Goal: Task Accomplishment & Management: Manage account settings

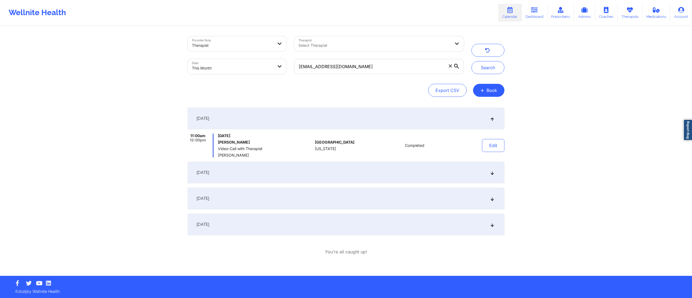
drag, startPoint x: 487, startPoint y: 70, endPoint x: 437, endPoint y: 59, distance: 51.5
click at [487, 70] on button "Search" at bounding box center [487, 67] width 33 height 13
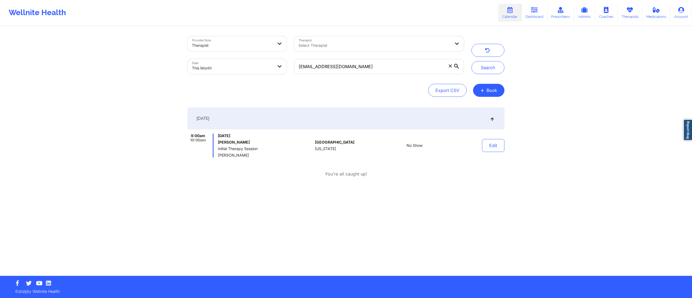
drag, startPoint x: 217, startPoint y: 156, endPoint x: 246, endPoint y: 156, distance: 28.9
click at [246, 156] on div "9:00am 10:00am Sunday, September 7, 2025 Krysten Wilkerson Initial Therapy Sess…" at bounding box center [249, 145] width 125 height 24
copy span "Shannon Pfeifle"
click at [491, 146] on button "Edit" at bounding box center [493, 145] width 22 height 13
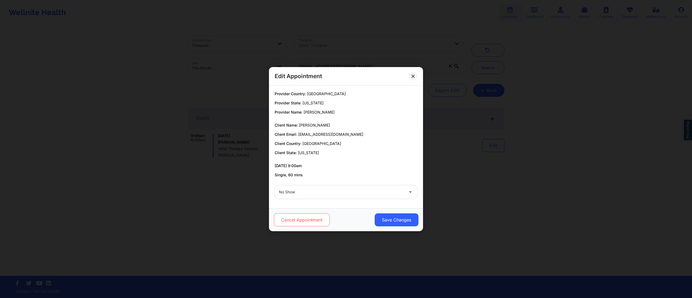
click at [300, 218] on button "Cancel Appointment" at bounding box center [302, 219] width 56 height 13
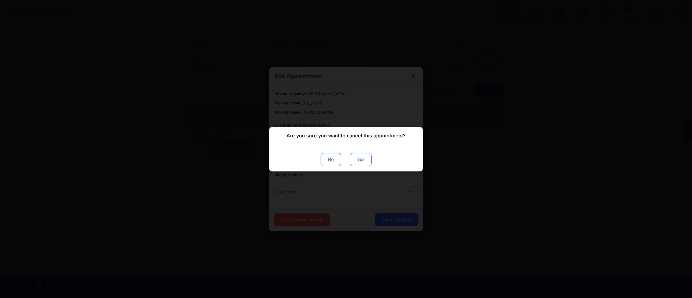
click at [357, 162] on button "Yes" at bounding box center [361, 159] width 22 height 13
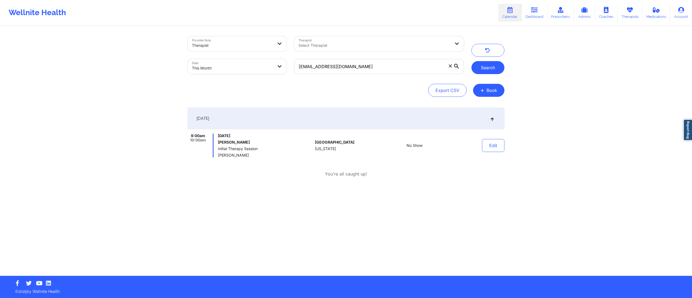
click at [481, 62] on button "Search" at bounding box center [487, 67] width 33 height 13
drag, startPoint x: 365, startPoint y: 62, endPoint x: 283, endPoint y: 65, distance: 82.7
click at [283, 65] on div "Provider Role Therapist Therapist Select Therapist Date This Month krystenwilke…" at bounding box center [326, 54] width 284 height 45
paste input "[PERSON_NAME][EMAIL_ADDRESS][PERSON_NAME]"
type input "[PERSON_NAME][EMAIL_ADDRESS][PERSON_NAME][DOMAIN_NAME]"
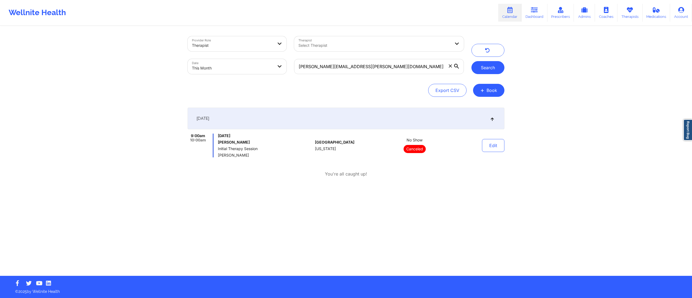
click at [488, 65] on button "Search" at bounding box center [487, 67] width 33 height 13
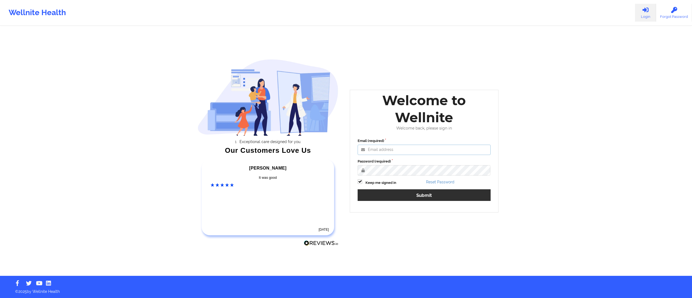
type input "sunday.omebe@wellnite.com"
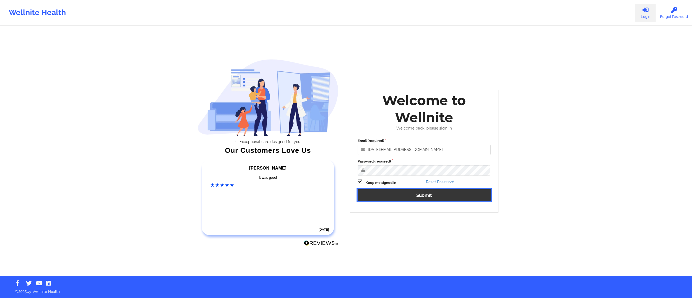
click at [424, 192] on button "Submit" at bounding box center [423, 195] width 133 height 12
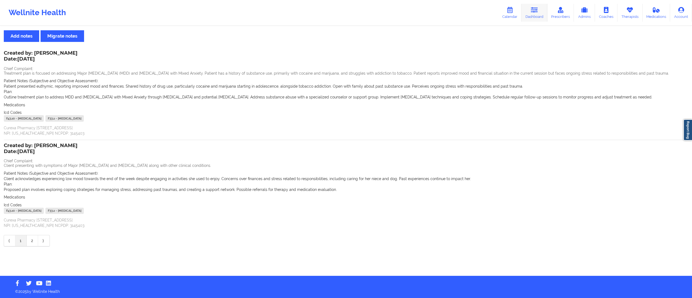
click at [540, 4] on link "Dashboard" at bounding box center [534, 13] width 26 height 18
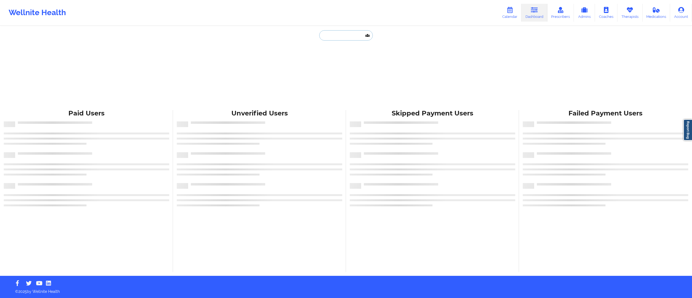
click at [329, 32] on input "text" at bounding box center [345, 35] width 53 height 10
paste input "naffrica13@gmail.com"
type input "naffrica13@gmail.com"
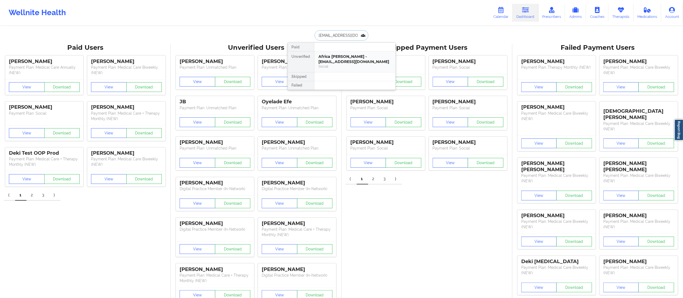
click at [335, 69] on div "Social" at bounding box center [355, 66] width 72 height 5
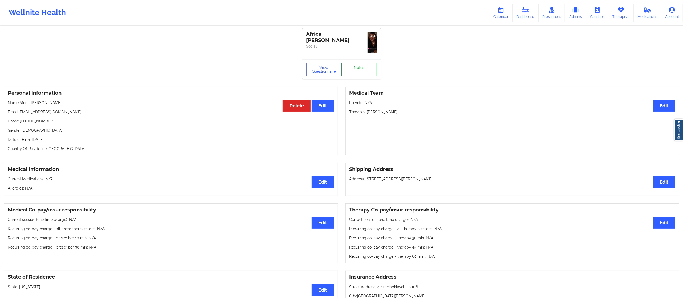
click at [357, 72] on link "Notes" at bounding box center [359, 70] width 36 height 14
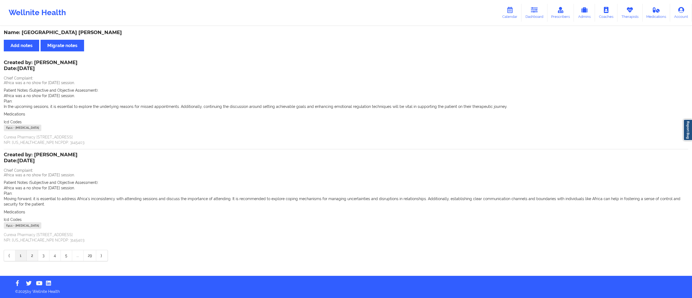
click at [31, 252] on link "2" at bounding box center [32, 255] width 11 height 11
click at [29, 251] on link "2" at bounding box center [32, 255] width 11 height 11
click at [19, 258] on link "1" at bounding box center [20, 255] width 11 height 11
drag, startPoint x: 538, startPoint y: 12, endPoint x: 498, endPoint y: 21, distance: 41.6
click at [538, 12] on icon at bounding box center [534, 10] width 7 height 6
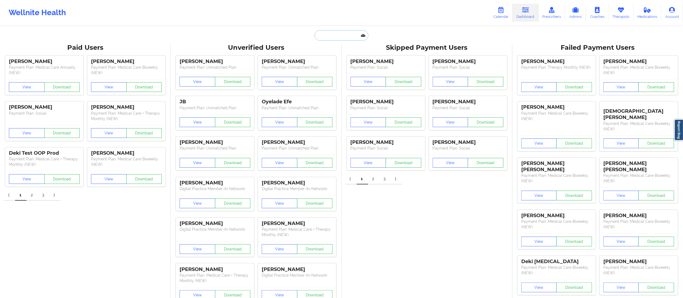
click at [343, 36] on input "text" at bounding box center [341, 35] width 53 height 10
paste input "brirusley8@gmail.com"
type input "brirusley8@gmail.com"
click at [346, 61] on div "Briyanna Rusley - brirusley8@gmail.com" at bounding box center [355, 59] width 72 height 10
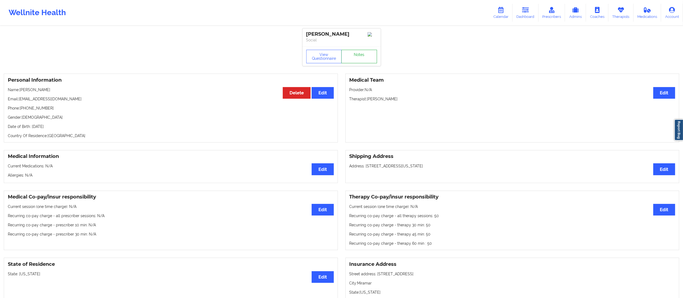
click at [352, 59] on link "Notes" at bounding box center [359, 57] width 36 height 14
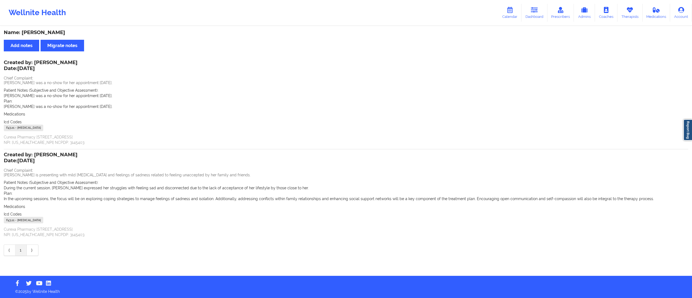
drag, startPoint x: 532, startPoint y: 12, endPoint x: 529, endPoint y: 22, distance: 9.5
click at [532, 13] on icon at bounding box center [534, 10] width 7 height 6
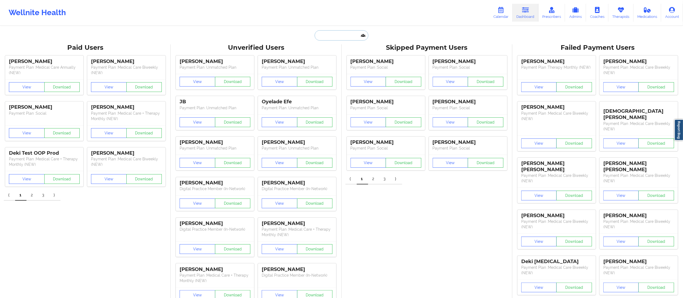
click at [342, 34] on input "text" at bounding box center [341, 35] width 53 height 10
paste input "gomb.62482@gmail.com"
type input "gomb.62482@gmail.com"
click at [343, 61] on div "Jesse byrd - gomb.62482@gmail.com" at bounding box center [355, 59] width 72 height 10
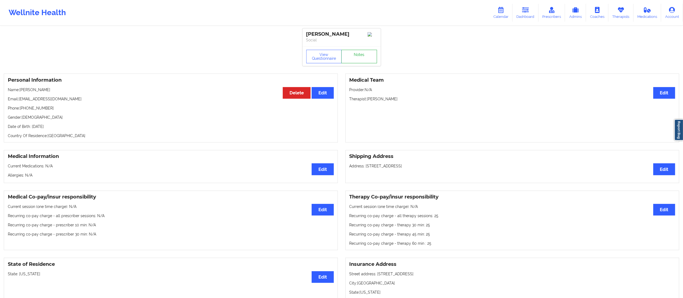
click at [351, 59] on link "Notes" at bounding box center [359, 57] width 36 height 14
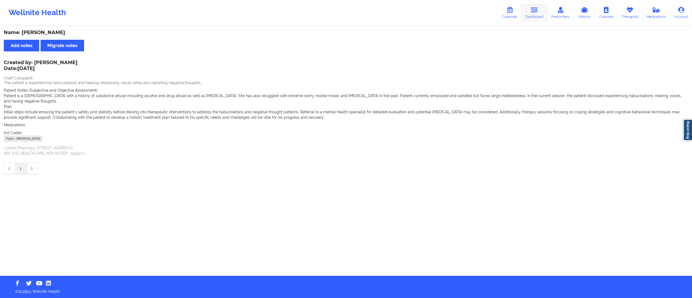
click at [537, 8] on icon at bounding box center [534, 10] width 7 height 6
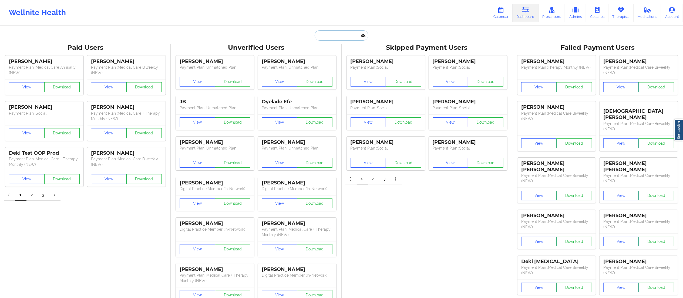
click at [330, 34] on input "text" at bounding box center [341, 35] width 53 height 10
paste input "tiffanyroberts99@yahoo.com"
type input "tiffanyroberts99@yahoo.com"
click at [345, 63] on div "Tiffany Roberts - tiffanyroberts99@yahoo.com" at bounding box center [355, 59] width 72 height 10
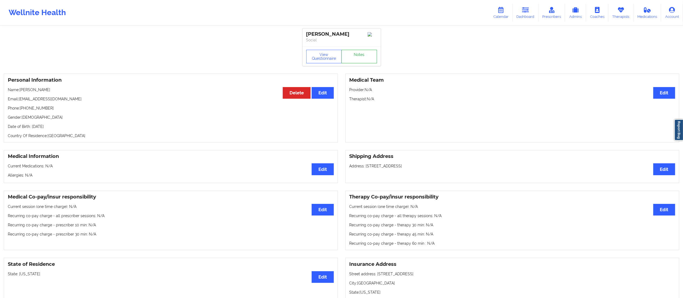
click at [348, 61] on link "Notes" at bounding box center [359, 57] width 36 height 14
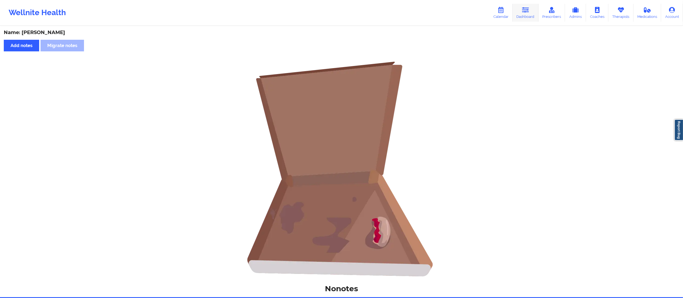
click at [528, 17] on link "Dashboard" at bounding box center [526, 13] width 26 height 18
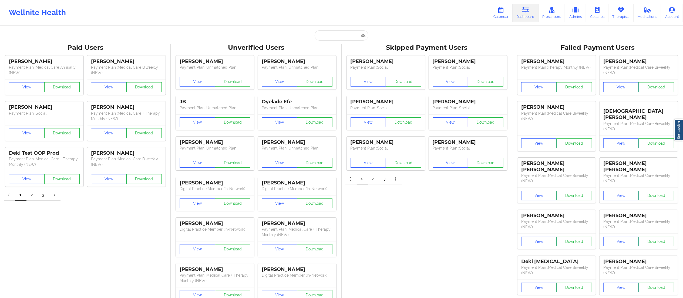
drag, startPoint x: 337, startPoint y: 30, endPoint x: 338, endPoint y: 33, distance: 3.8
click at [338, 31] on input "text" at bounding box center [341, 35] width 53 height 10
paste input "sancrisabel@gmail.com"
type input "sancrisabel@gmail.com"
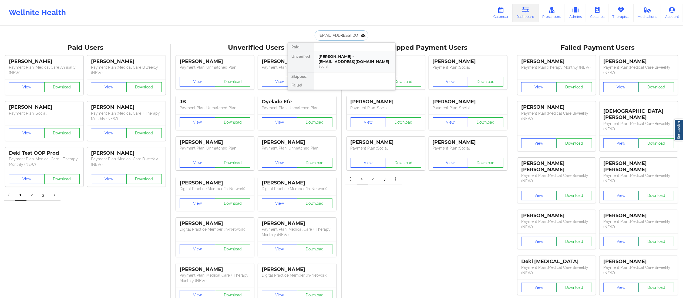
click at [348, 62] on div "Cristina Rivera - sancrisabel@gmail.com" at bounding box center [355, 59] width 72 height 10
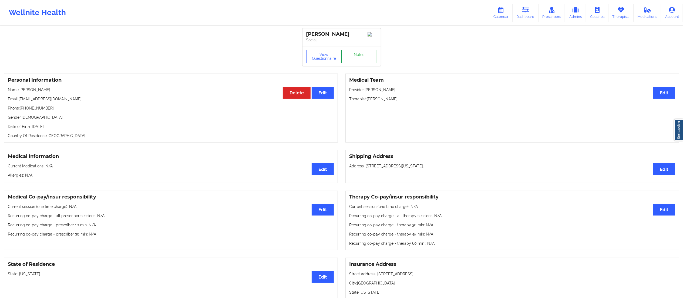
click at [358, 53] on link "Notes" at bounding box center [359, 57] width 36 height 14
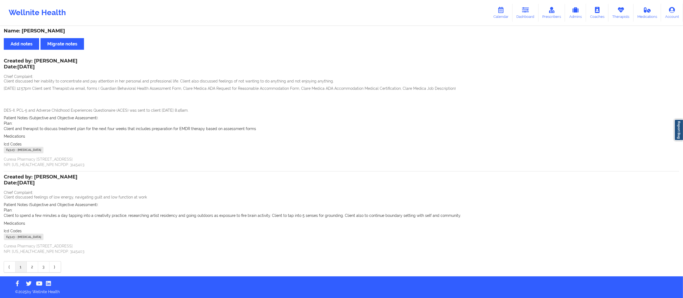
scroll to position [2, 0]
click at [30, 266] on link "2" at bounding box center [32, 266] width 11 height 11
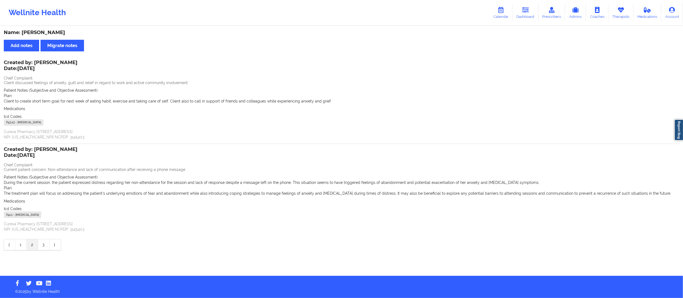
scroll to position [0, 0]
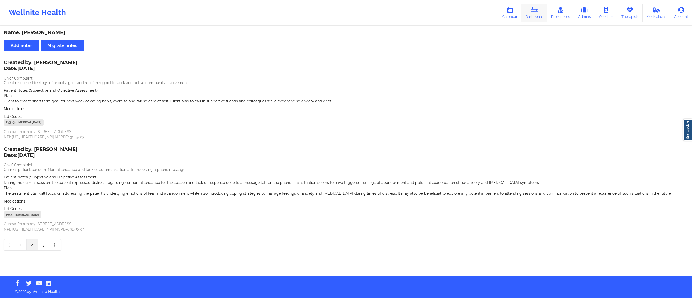
drag, startPoint x: 530, startPoint y: 11, endPoint x: 529, endPoint y: 16, distance: 4.8
click at [530, 12] on link "Dashboard" at bounding box center [534, 13] width 26 height 18
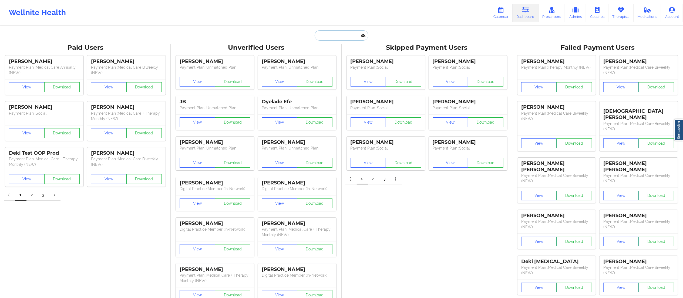
click at [352, 34] on input "text" at bounding box center [341, 35] width 53 height 10
paste input "alessandraplasa@gmail.com"
type input "alessandraplasa@gmail.com"
click at [342, 63] on div "Alessandra Plasa - alessandraplasa@gmail.com" at bounding box center [355, 59] width 72 height 10
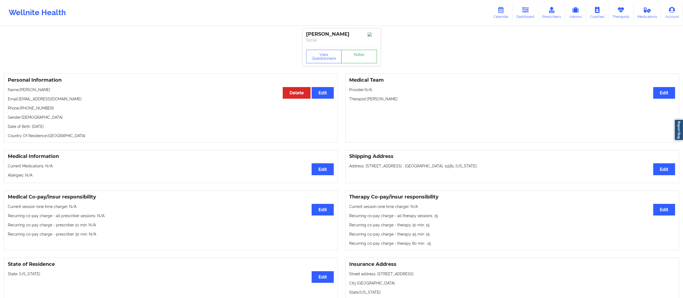
click at [351, 55] on link "Notes" at bounding box center [359, 57] width 36 height 14
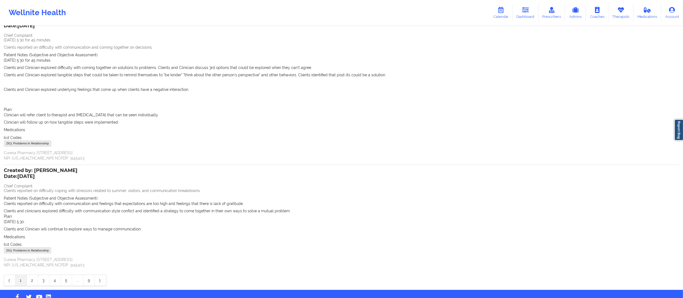
scroll to position [56, 0]
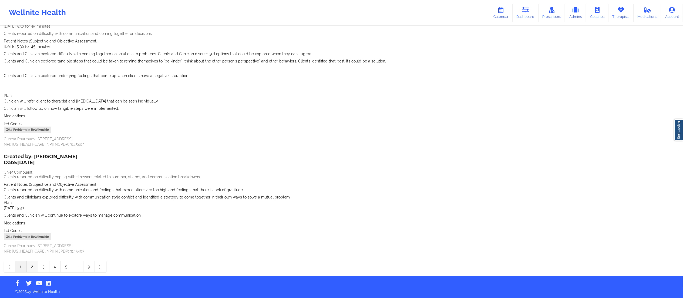
click at [32, 264] on link "2" at bounding box center [32, 266] width 11 height 11
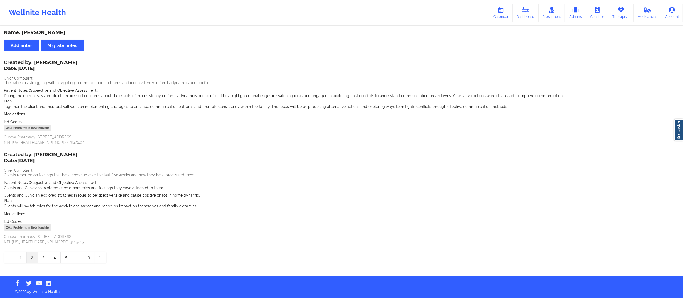
scroll to position [0, 0]
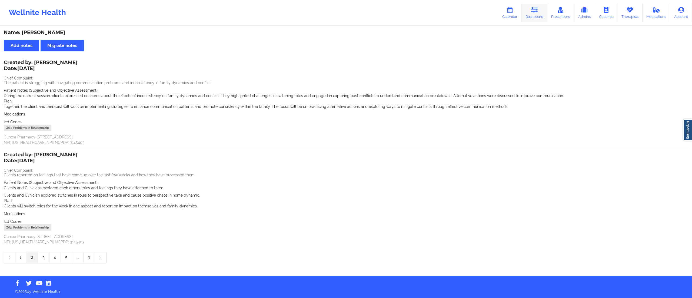
click at [531, 18] on link "Dashboard" at bounding box center [534, 13] width 26 height 18
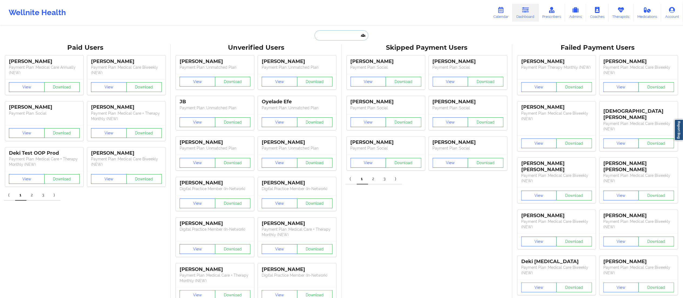
click at [347, 38] on input "text" at bounding box center [341, 35] width 53 height 10
type input "thelma va"
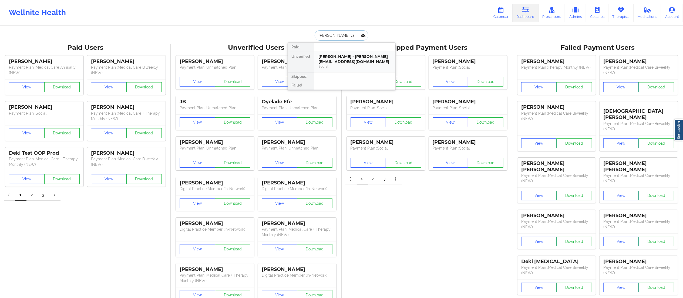
click at [346, 61] on div "Thelma Vargas - thelma.tv7@gmail.com" at bounding box center [355, 59] width 72 height 10
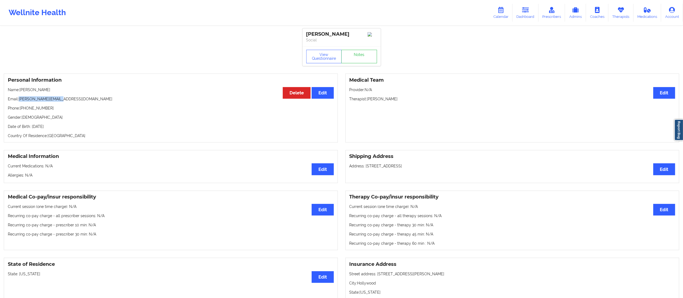
drag, startPoint x: 19, startPoint y: 99, endPoint x: 85, endPoint y: 102, distance: 65.7
click at [81, 99] on p "Email: thelma.tv7@gmail.com" at bounding box center [171, 98] width 326 height 5
copy p "thelma.tv7@gmail.com"
click at [362, 60] on link "Notes" at bounding box center [359, 57] width 36 height 14
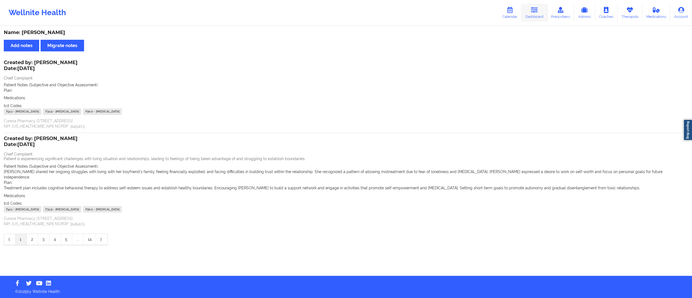
click at [532, 15] on link "Dashboard" at bounding box center [534, 13] width 26 height 18
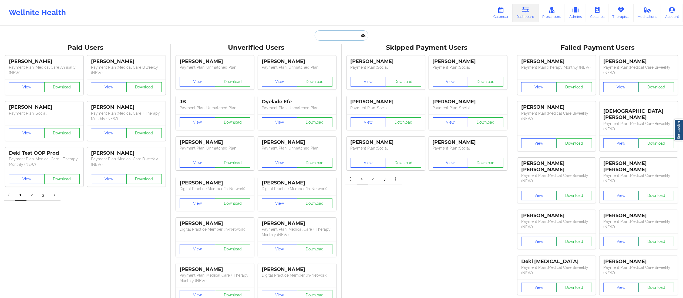
click at [331, 38] on input "text" at bounding box center [341, 35] width 53 height 10
click at [329, 35] on input "micheal mu" at bounding box center [341, 35] width 53 height 10
type input "michael mu"
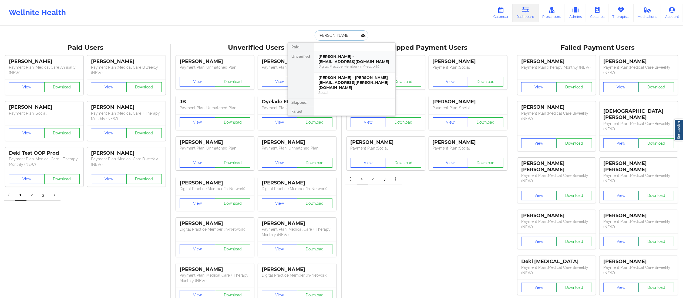
click at [346, 62] on div "Michael Murphy - harrisonfordfocusgroupe@gmail.com" at bounding box center [355, 59] width 72 height 10
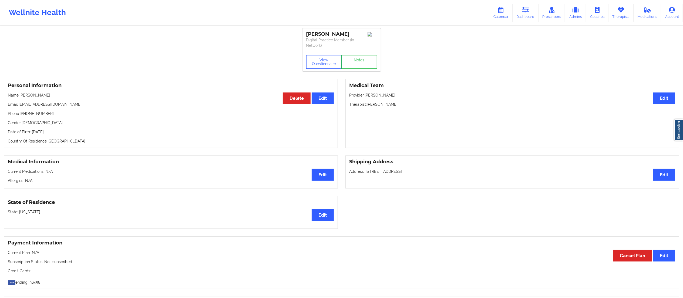
drag, startPoint x: 18, startPoint y: 105, endPoint x: 64, endPoint y: 104, distance: 46.0
click at [87, 102] on p "Email: harrisonfordfocusgroupe@gmail.com" at bounding box center [171, 104] width 326 height 5
click at [14, 108] on div "Personal Information Edit Delete Name: Michael Murphy Email: harrisonfordfocusg…" at bounding box center [171, 113] width 334 height 69
drag, startPoint x: 19, startPoint y: 105, endPoint x: 97, endPoint y: 98, distance: 78.1
click at [97, 98] on div "Personal Information Edit Delete Name: Michael Murphy Email: harrisonfordfocusg…" at bounding box center [171, 113] width 334 height 69
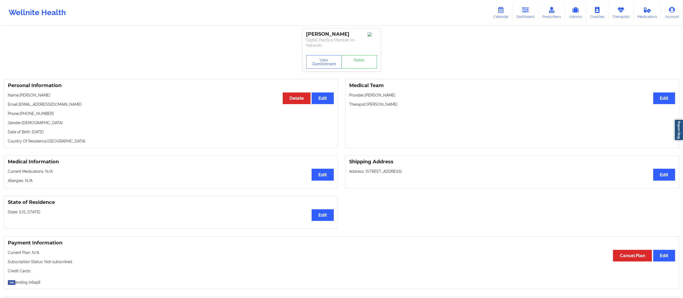
copy p "harrisonfordfocusgroupe@gmail.com"
drag, startPoint x: 528, startPoint y: 12, endPoint x: 507, endPoint y: 23, distance: 23.8
click at [528, 12] on icon at bounding box center [525, 10] width 7 height 6
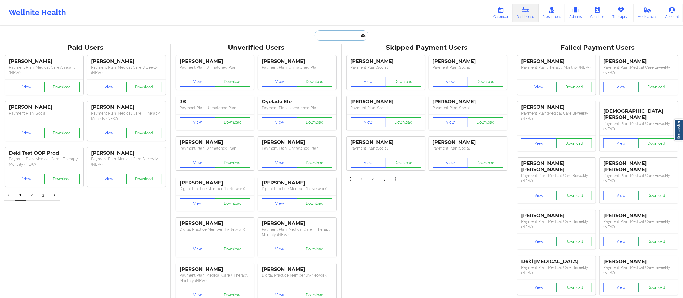
click at [324, 32] on input "text" at bounding box center [341, 35] width 53 height 10
paste input "tabithaw65@gmail.com"
type input "tabithaw65@gmail.com"
click at [346, 59] on div "Tabitha Wells - tabithaw65@gmail.com" at bounding box center [355, 59] width 72 height 10
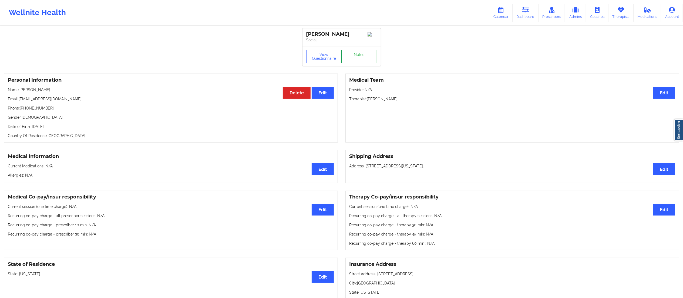
click at [356, 55] on link "Notes" at bounding box center [359, 57] width 36 height 14
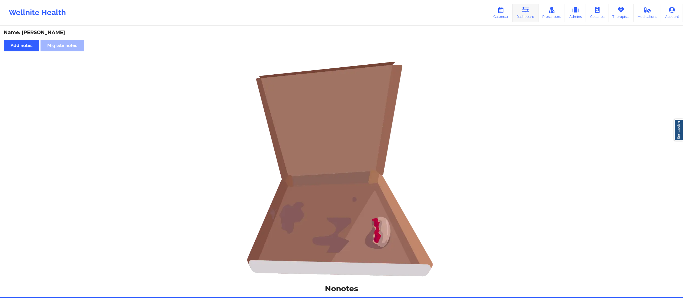
click at [532, 16] on link "Dashboard" at bounding box center [526, 13] width 26 height 18
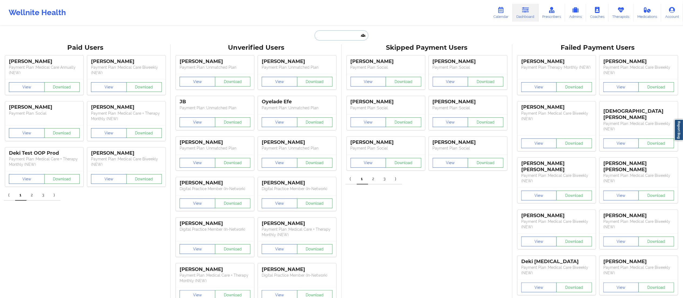
click at [348, 35] on input "text" at bounding box center [341, 35] width 53 height 10
paste input "sancrisabel@gmail.com"
type input "sancrisabel@gmail.com"
click at [342, 62] on div "Cristina Rivera - sancrisabel@gmail.com" at bounding box center [355, 59] width 72 height 10
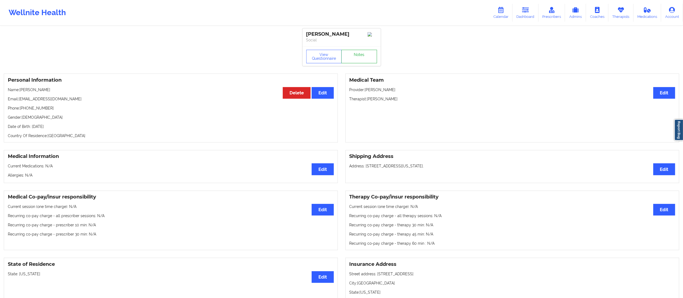
click at [354, 58] on link "Notes" at bounding box center [359, 57] width 36 height 14
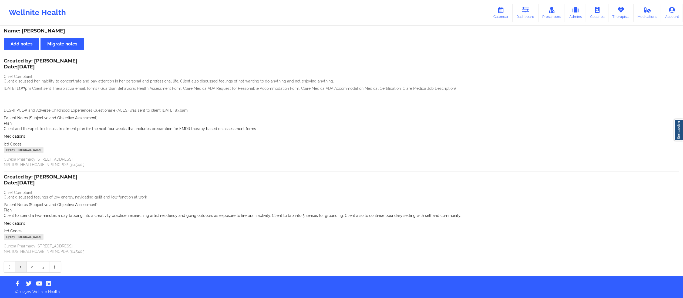
scroll to position [2, 0]
click at [27, 268] on link "2" at bounding box center [32, 266] width 11 height 11
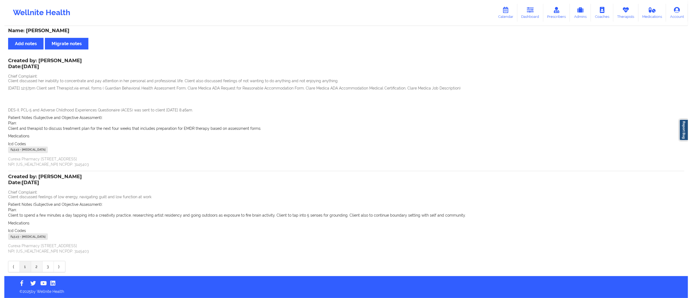
scroll to position [0, 0]
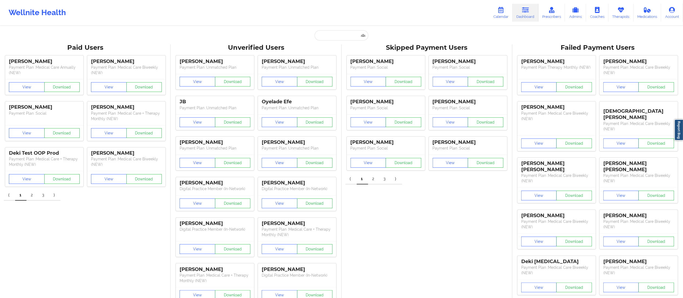
click at [332, 25] on div "Wellnite Health Calendar Dashboard Prescribers Admins Coaches Therapists Medica…" at bounding box center [341, 12] width 683 height 25
click at [495, 11] on link "Calendar" at bounding box center [501, 13] width 23 height 18
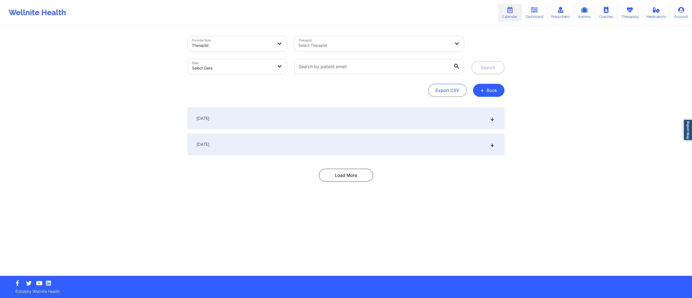
click at [226, 64] on body "Wellnite Health Calendar Dashboard Prescribers Admins Coaches Therapists Medica…" at bounding box center [346, 149] width 692 height 298
select select "2025-8"
select select "2025-9"
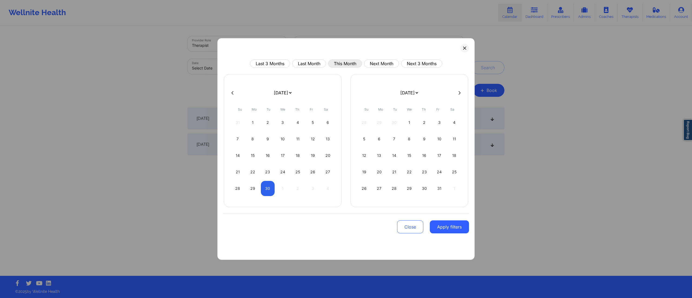
click at [340, 67] on button "This Month" at bounding box center [345, 63] width 34 height 8
select select "2025-8"
select select "2025-9"
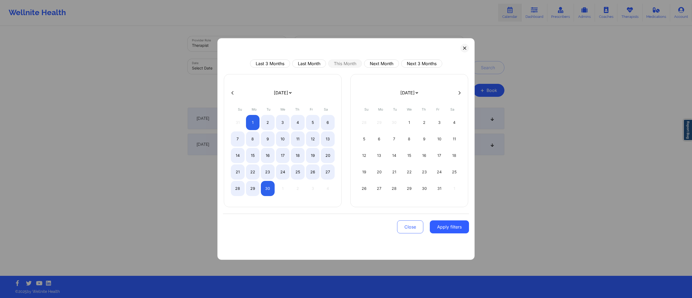
click at [442, 224] on button "Apply filters" at bounding box center [449, 226] width 39 height 13
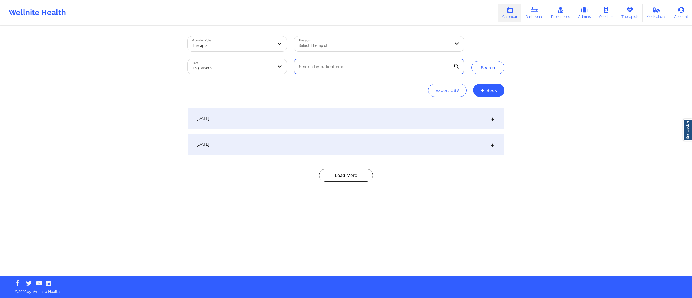
click at [370, 72] on input "text" at bounding box center [379, 66] width 170 height 15
paste input "krystenwilkerson1@gmail.com"
click at [481, 70] on button "Search" at bounding box center [487, 67] width 33 height 13
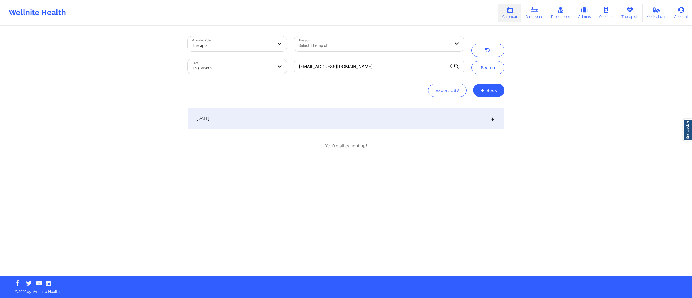
click at [349, 123] on div "September 7, 2025" at bounding box center [345, 119] width 317 height 22
drag, startPoint x: 377, startPoint y: 67, endPoint x: 297, endPoint y: 70, distance: 80.0
click at [297, 70] on input "krystenwilkerson1@gmail.com" at bounding box center [379, 66] width 170 height 15
paste input "hoyt.christy@yahoo"
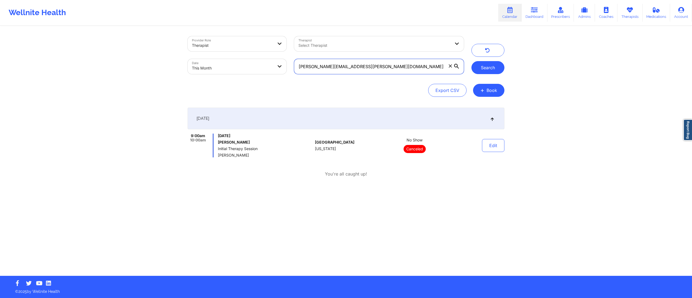
type input "hoyt.christy@yahoo.com"
click at [481, 68] on button "Search" at bounding box center [487, 67] width 33 height 13
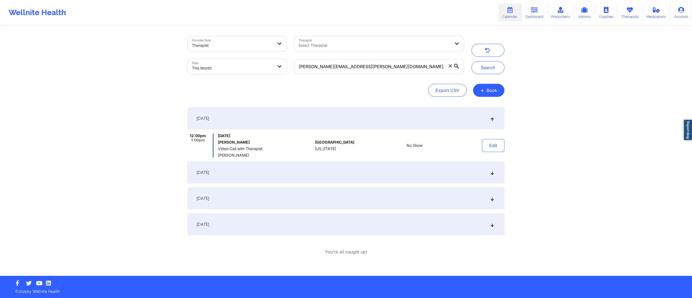
click at [309, 177] on div "September 12, 2025" at bounding box center [345, 173] width 317 height 22
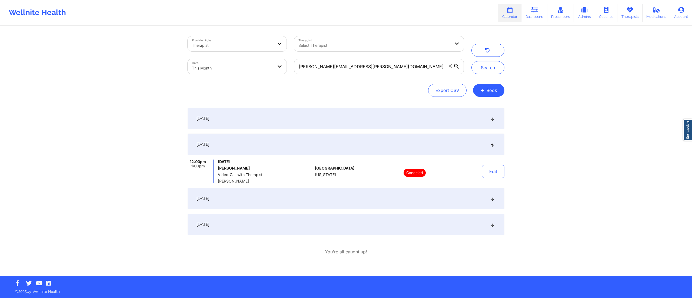
click at [321, 116] on div "September 7, 2025" at bounding box center [345, 119] width 317 height 22
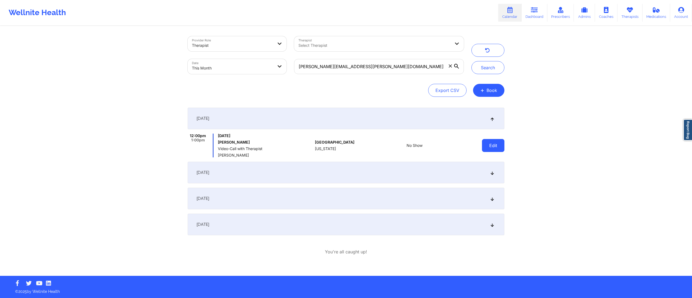
click at [488, 143] on button "Edit" at bounding box center [493, 145] width 22 height 13
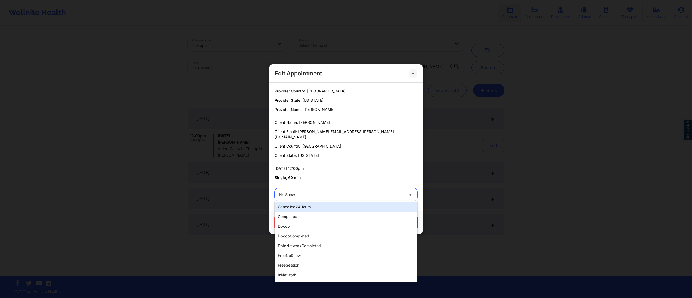
click at [318, 192] on div at bounding box center [341, 194] width 125 height 6
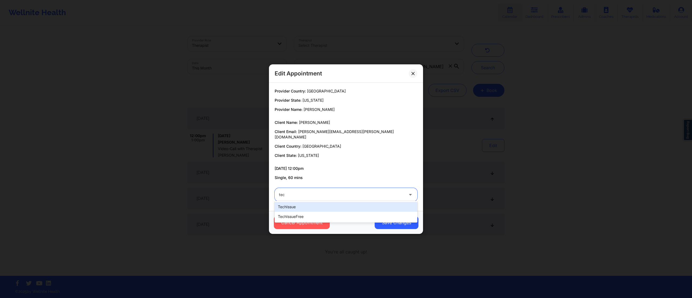
type input "tech"
click at [396, 223] on button "Save Changes" at bounding box center [396, 222] width 44 height 13
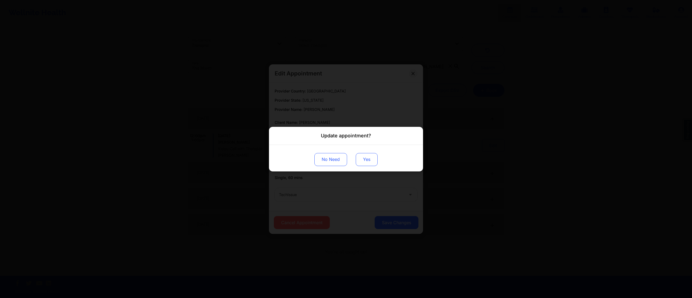
click at [370, 165] on button "Yes" at bounding box center [367, 159] width 22 height 13
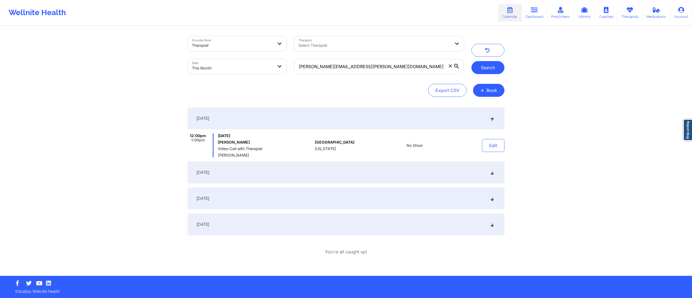
click at [472, 70] on button "Search" at bounding box center [487, 67] width 33 height 13
click at [490, 147] on button "Edit" at bounding box center [493, 145] width 22 height 13
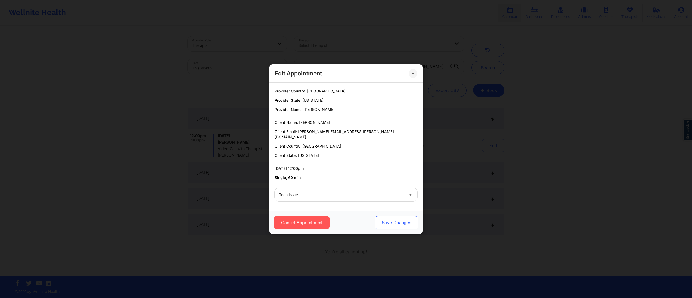
click at [395, 225] on button "Save Changes" at bounding box center [396, 222] width 44 height 13
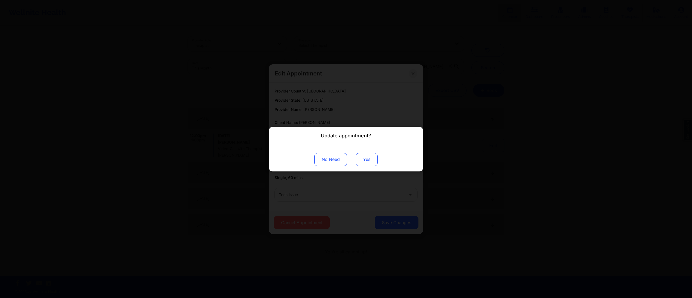
click at [361, 160] on button "Yes" at bounding box center [367, 159] width 22 height 13
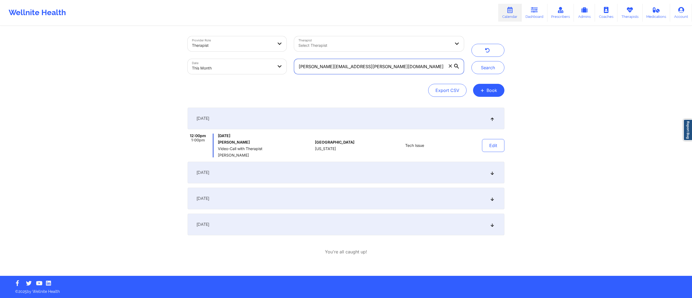
drag, startPoint x: 368, startPoint y: 61, endPoint x: 251, endPoint y: 66, distance: 117.9
click at [251, 66] on div "Provider Role Therapist Therapist Select Therapist Date This Month hoyt.christy…" at bounding box center [326, 54] width 284 height 45
paste input "andrenescfe@icloud"
click at [479, 71] on button "Search" at bounding box center [487, 67] width 33 height 13
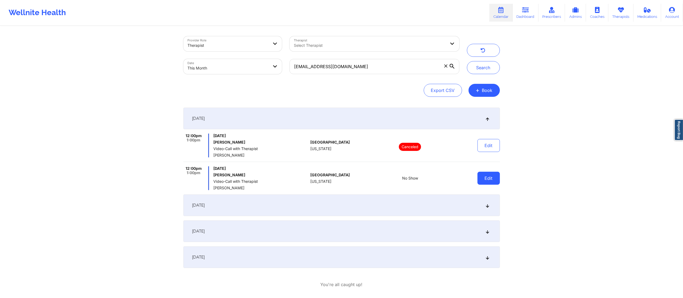
click at [494, 181] on button "Edit" at bounding box center [489, 178] width 22 height 13
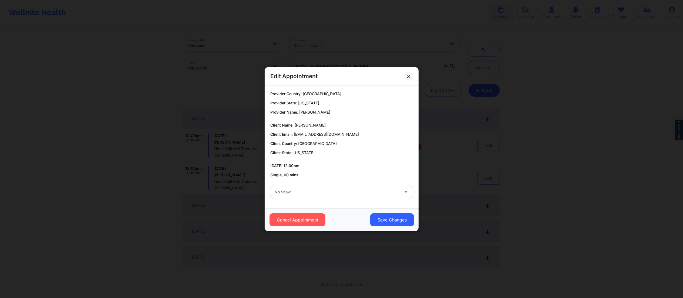
click at [331, 192] on div at bounding box center [337, 192] width 125 height 6
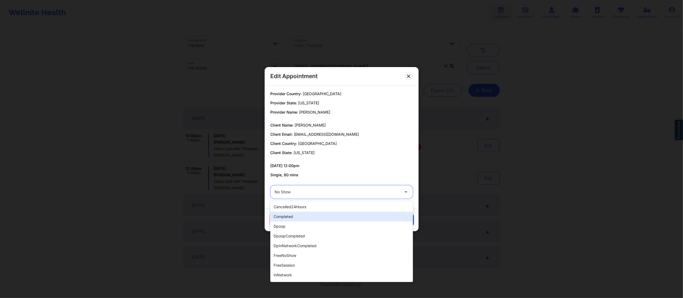
click at [303, 215] on div "completed" at bounding box center [341, 217] width 143 height 10
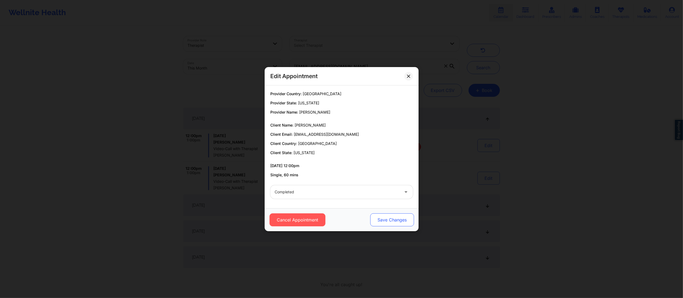
click at [398, 226] on button "Save Changes" at bounding box center [392, 219] width 44 height 13
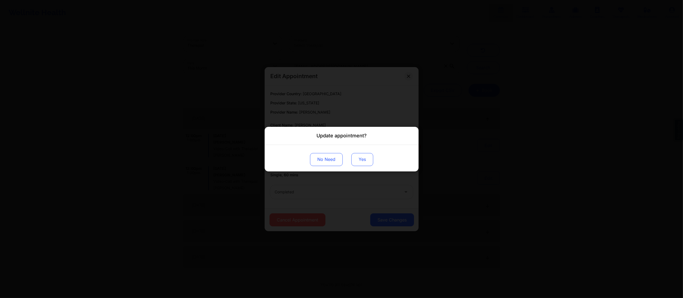
click at [368, 162] on button "Yes" at bounding box center [362, 159] width 22 height 13
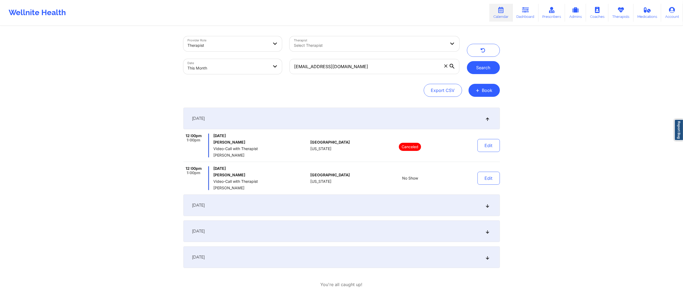
click at [485, 71] on button "Search" at bounding box center [483, 67] width 33 height 13
click at [424, 211] on div "September 14, 2025" at bounding box center [341, 205] width 317 height 22
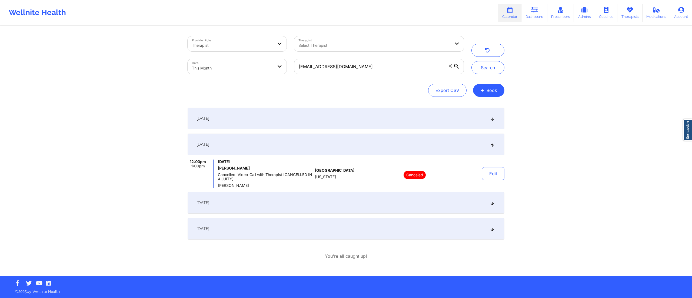
click at [458, 122] on div "September 7, 2025" at bounding box center [345, 119] width 317 height 22
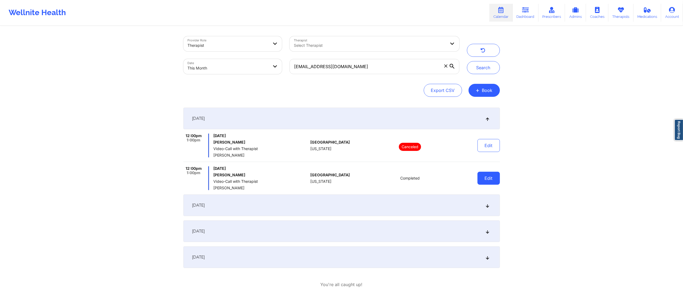
click at [479, 179] on button "Edit" at bounding box center [489, 178] width 22 height 13
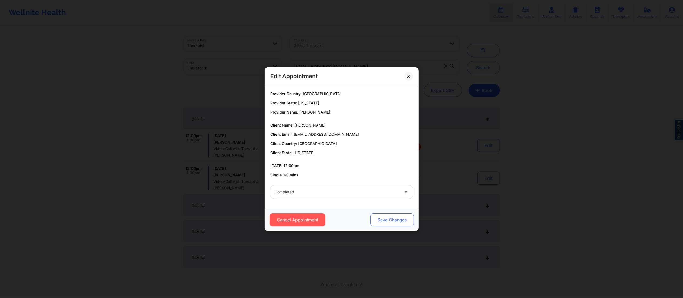
click at [391, 219] on button "Save Changes" at bounding box center [392, 219] width 44 height 13
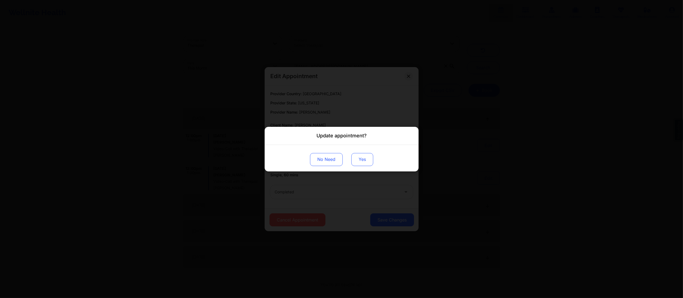
click at [353, 156] on button "Yes" at bounding box center [362, 159] width 22 height 13
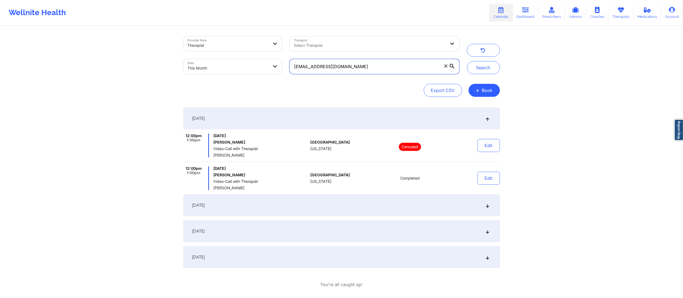
drag, startPoint x: 360, startPoint y: 69, endPoint x: 269, endPoint y: 73, distance: 90.9
click at [269, 73] on div "Provider Role Therapist Therapist Select Therapist Date This Month andrenescfe@…" at bounding box center [322, 54] width 284 height 45
paste input "naffrica13@gmail"
type input "naffrica13@gmail.com"
click at [479, 71] on button "Search" at bounding box center [483, 67] width 33 height 13
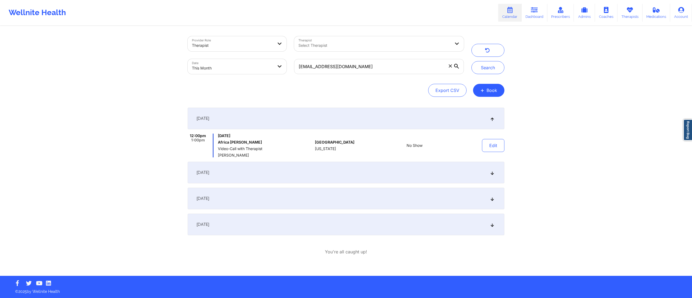
click at [411, 168] on div "September 14, 2025" at bounding box center [345, 173] width 317 height 22
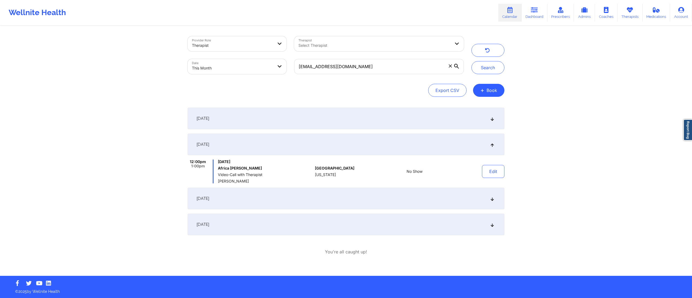
click at [420, 198] on div "September 21, 2025" at bounding box center [345, 198] width 317 height 22
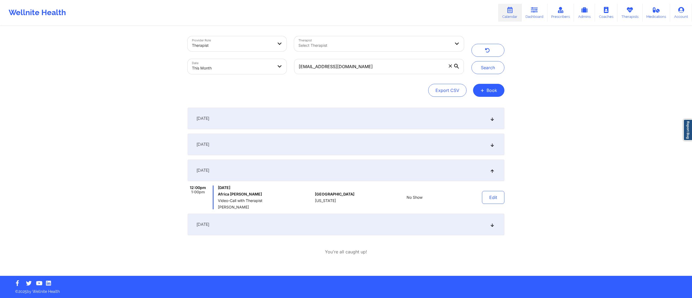
click at [416, 217] on div "September 28, 2025" at bounding box center [345, 224] width 317 height 22
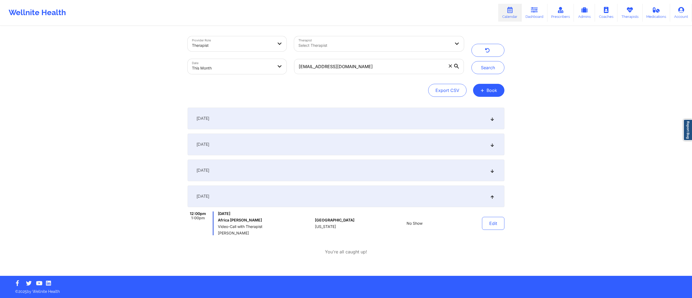
click at [396, 119] on div "September 7, 2025" at bounding box center [345, 119] width 317 height 22
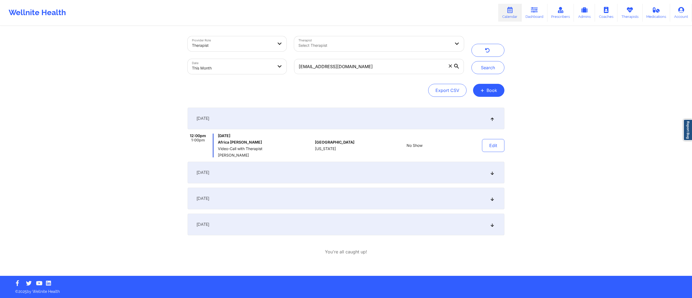
click at [217, 65] on body "Wellnite Health Calendar Dashboard Prescribers Admins Coaches Therapists Medica…" at bounding box center [346, 149] width 692 height 298
select select "2025-8"
select select "2025-9"
select select "2025-8"
select select "2025-9"
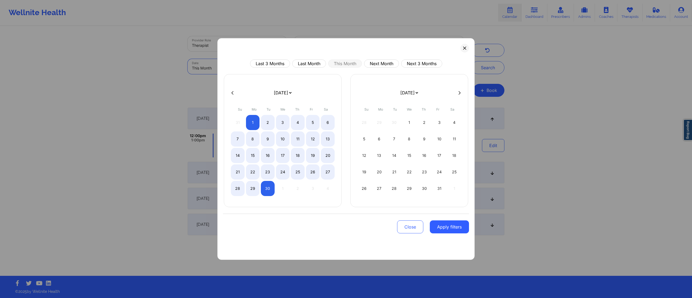
click at [232, 69] on body "Wellnite Health Calendar Dashboard Prescribers Admins Coaches Therapists Medica…" at bounding box center [346, 149] width 692 height 298
click at [378, 66] on button "Next Month" at bounding box center [381, 63] width 35 height 8
select select "2025-9"
select select "2025-10"
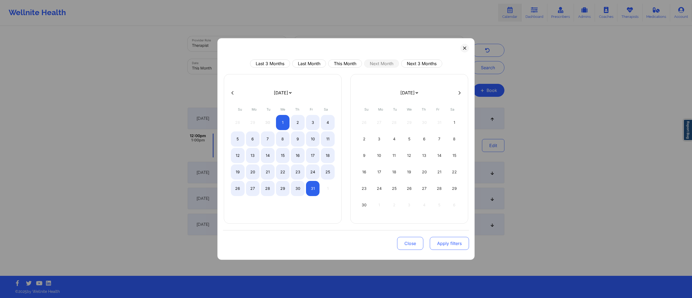
click at [456, 249] on button "Apply filters" at bounding box center [449, 243] width 39 height 13
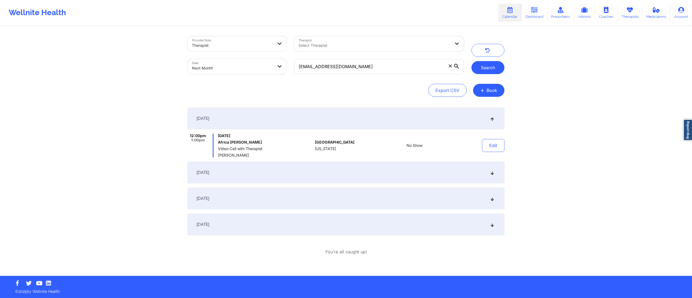
click at [488, 68] on button "Search" at bounding box center [487, 67] width 33 height 13
click at [296, 176] on div "October 12, 2025" at bounding box center [345, 173] width 317 height 22
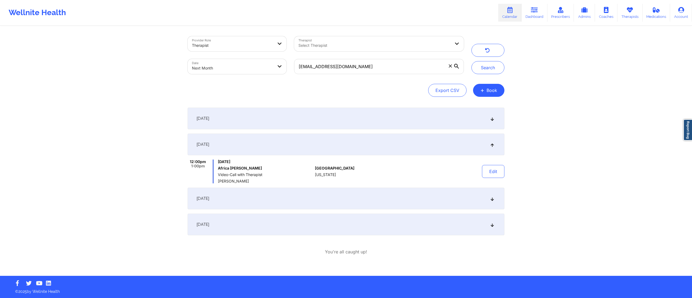
click at [302, 197] on div "October 19, 2025" at bounding box center [345, 198] width 317 height 22
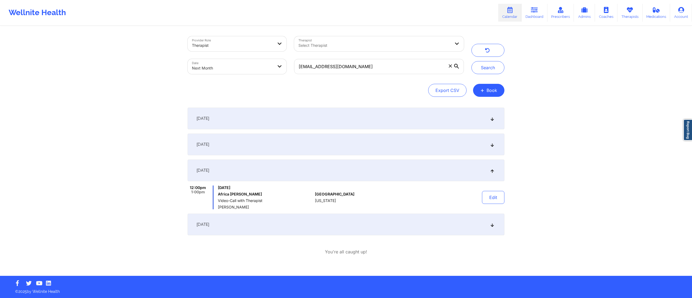
click at [322, 125] on div "October 5, 2025" at bounding box center [345, 119] width 317 height 22
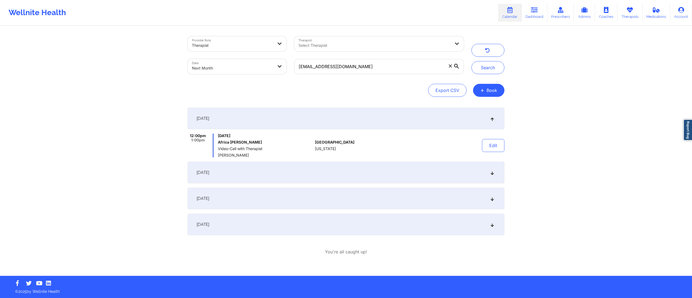
select select "2025-9"
select select "2025-10"
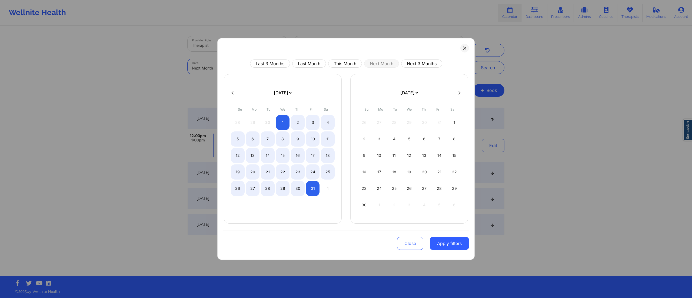
click at [225, 63] on body "Wellnite Health Calendar Dashboard Prescribers Admins Coaches Therapists Medica…" at bounding box center [346, 149] width 692 height 298
click at [340, 65] on button "This Month" at bounding box center [345, 63] width 34 height 8
select select "2025-8"
select select "2025-9"
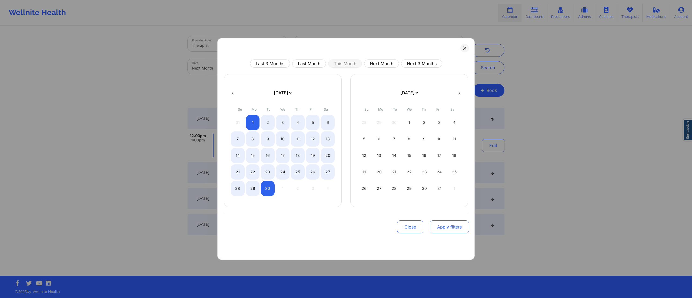
click at [440, 229] on button "Apply filters" at bounding box center [449, 226] width 39 height 13
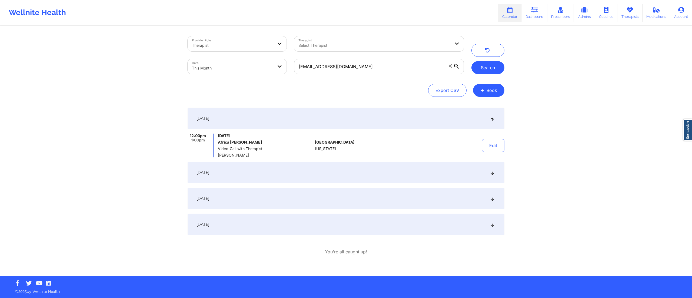
click at [489, 68] on button "Search" at bounding box center [487, 67] width 33 height 13
drag, startPoint x: 217, startPoint y: 142, endPoint x: 252, endPoint y: 141, distance: 34.6
click at [252, 141] on h6 "Africa Newby" at bounding box center [265, 142] width 95 height 4
copy h6 "Africa Newby"
drag, startPoint x: 361, startPoint y: 69, endPoint x: 267, endPoint y: 72, distance: 93.8
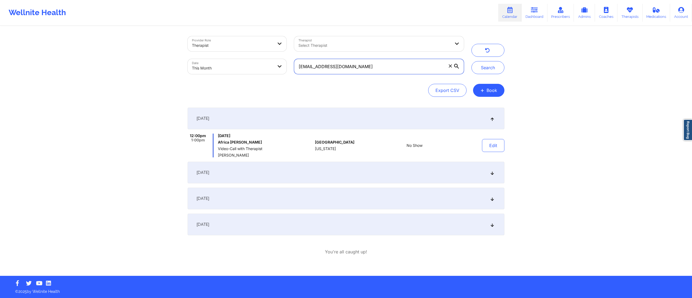
click at [277, 72] on div "Provider Role Therapist Therapist Select Therapist Date This Month naffrica13@g…" at bounding box center [326, 54] width 284 height 45
paste input "brirusley8"
click at [491, 73] on button "Search" at bounding box center [487, 67] width 33 height 13
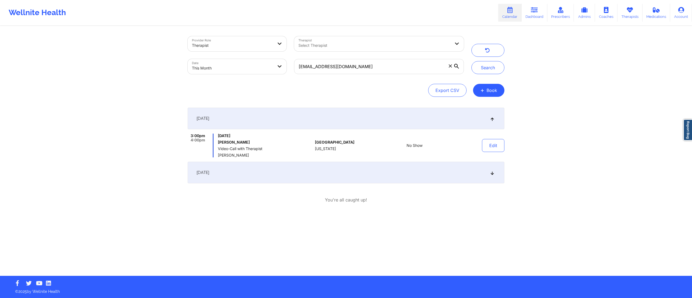
click at [418, 170] on div "September 21, 2025" at bounding box center [345, 173] width 317 height 22
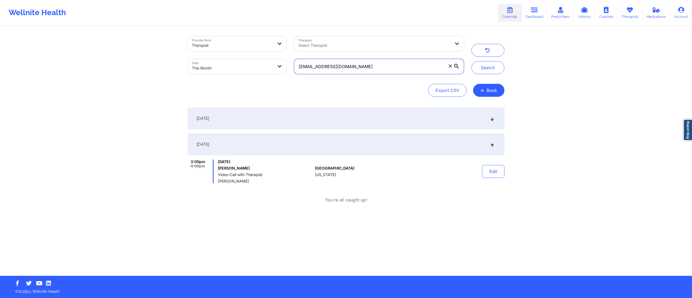
drag, startPoint x: 359, startPoint y: 64, endPoint x: 292, endPoint y: 62, distance: 67.0
click at [292, 62] on div "brirusley8@gmail.com" at bounding box center [378, 66] width 177 height 23
paste input "gomb.62482"
click at [487, 70] on button "Search" at bounding box center [487, 67] width 33 height 13
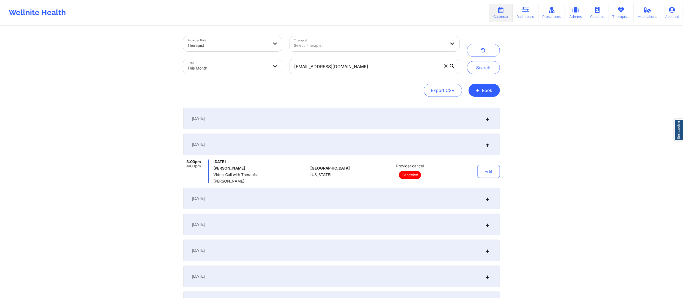
click at [355, 122] on div "September 7, 2025" at bounding box center [341, 119] width 317 height 22
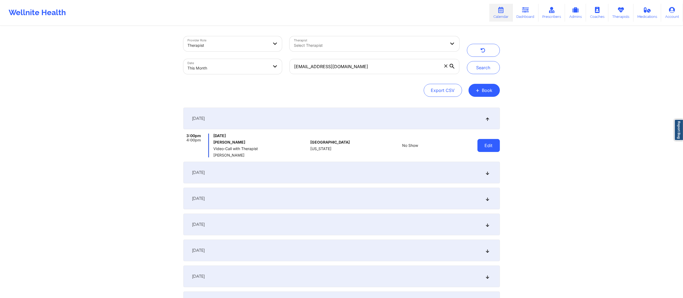
click at [487, 141] on button "Edit" at bounding box center [489, 145] width 22 height 13
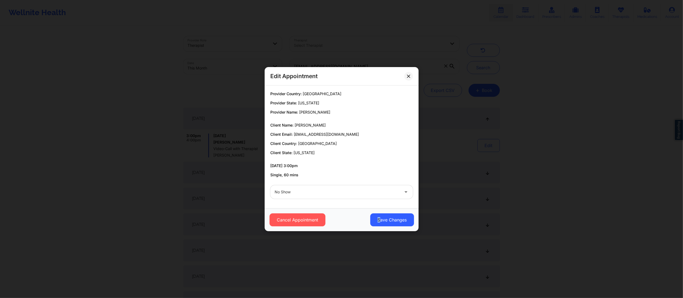
click at [378, 212] on div "Cancel Appointment Save Changes" at bounding box center [342, 219] width 154 height 23
click at [380, 223] on button "Save Changes" at bounding box center [392, 219] width 44 height 13
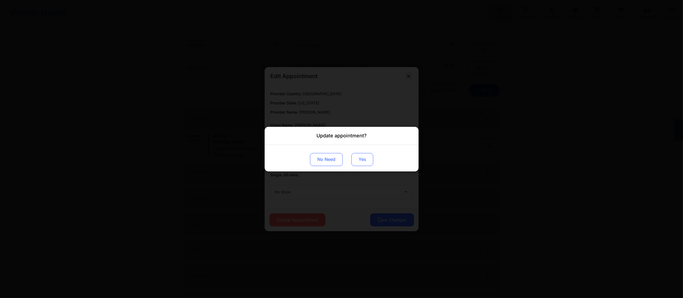
click at [368, 154] on button "Yes" at bounding box center [362, 159] width 22 height 13
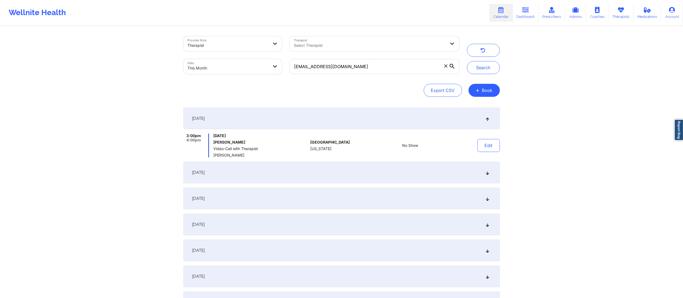
click at [351, 173] on div "September 14, 2025" at bounding box center [341, 173] width 317 height 22
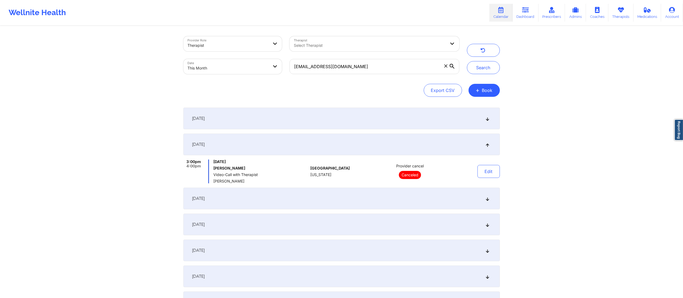
click at [364, 196] on div "September 15, 2025" at bounding box center [341, 198] width 317 height 22
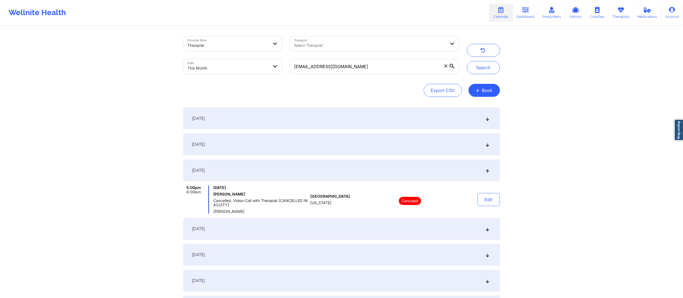
click at [360, 227] on div "September 21, 2025" at bounding box center [341, 229] width 317 height 22
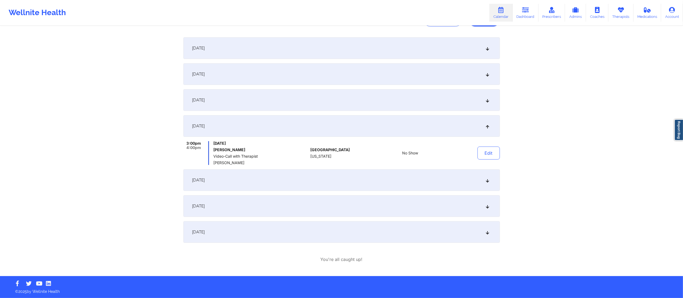
scroll to position [70, 0]
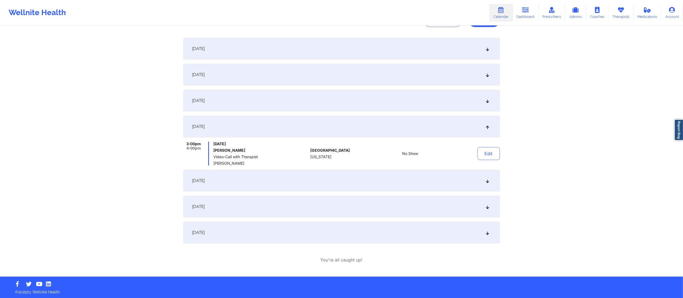
click at [362, 183] on div "September 22, 2025" at bounding box center [341, 181] width 317 height 22
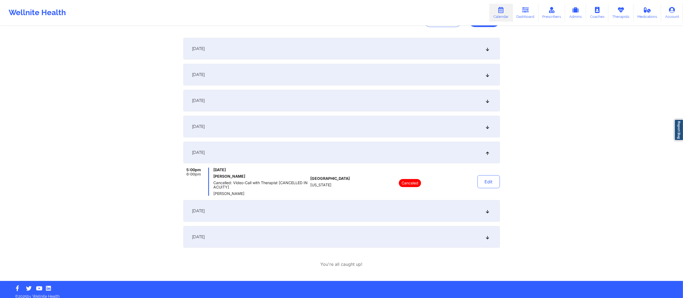
drag, startPoint x: 358, startPoint y: 218, endPoint x: 357, endPoint y: 224, distance: 5.8
click at [357, 218] on div "September 28, 2025" at bounding box center [341, 211] width 317 height 22
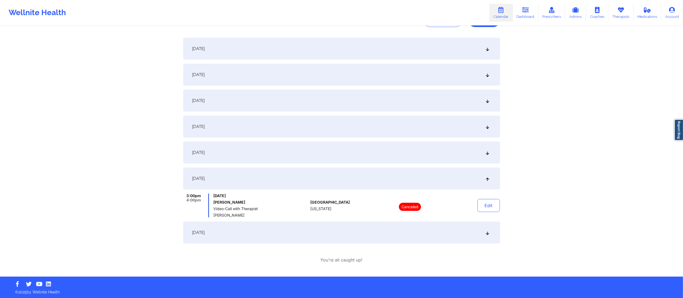
click at [353, 236] on div "September 29, 2025" at bounding box center [341, 233] width 317 height 22
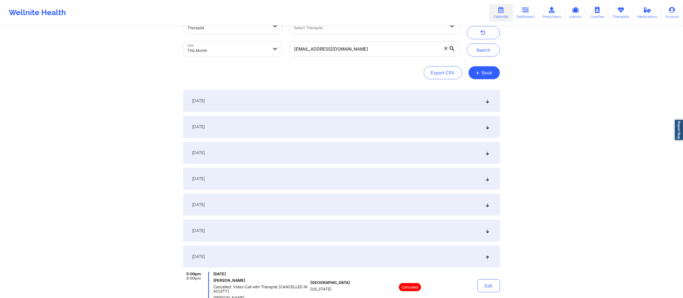
scroll to position [0, 0]
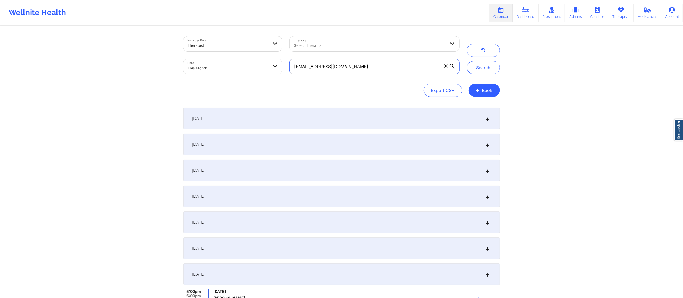
drag, startPoint x: 418, startPoint y: 68, endPoint x: 259, endPoint y: 85, distance: 159.3
click at [260, 85] on div "Provider Role Therapist Therapist Select Therapist Date This Month gomb.62482@g…" at bounding box center [341, 66] width 317 height 61
paste input "sandra.hewlett"
type input "sandra.hewlett@gmail.com"
click at [484, 66] on button "Search" at bounding box center [483, 67] width 33 height 13
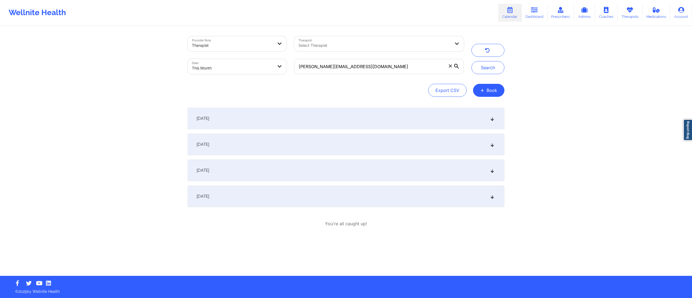
click at [305, 120] on div "September 7, 2025" at bounding box center [345, 119] width 317 height 22
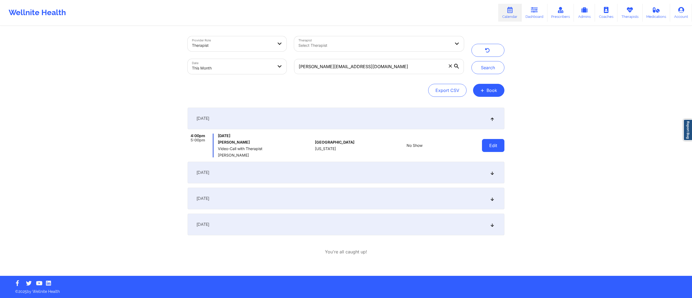
click at [491, 146] on button "Edit" at bounding box center [493, 145] width 22 height 13
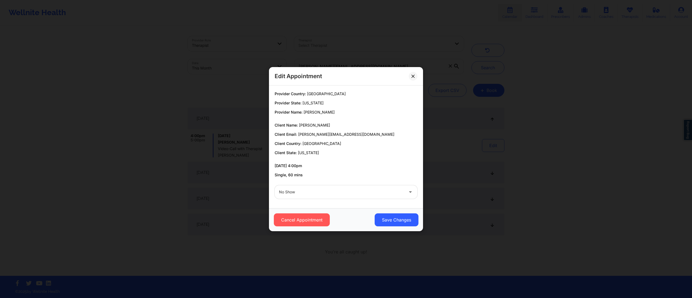
click at [325, 189] on div at bounding box center [341, 192] width 125 height 6
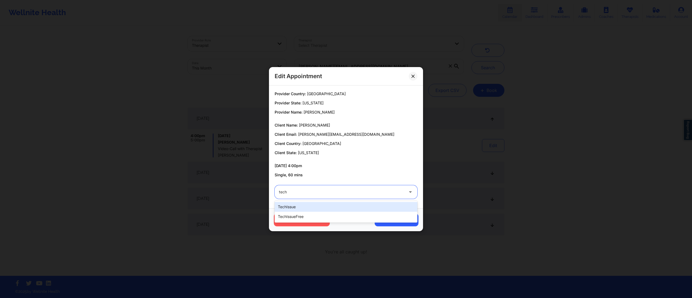
type input "tech"
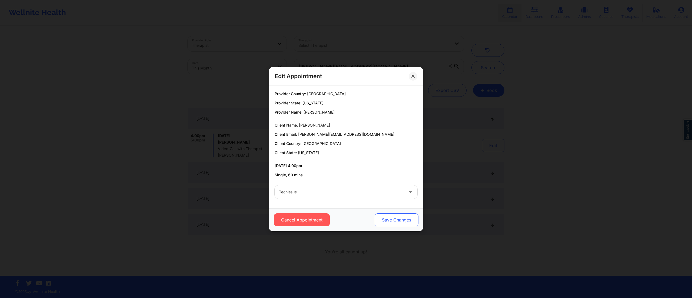
click at [385, 219] on button "Save Changes" at bounding box center [396, 219] width 44 height 13
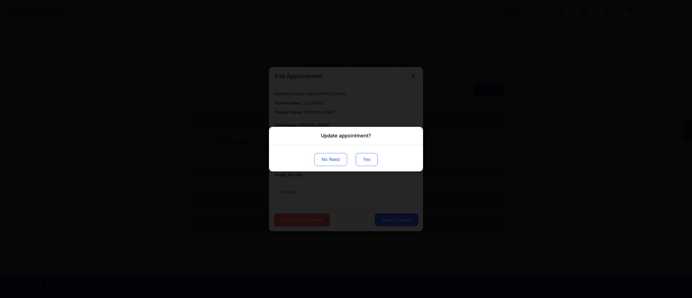
click at [368, 162] on button "Yes" at bounding box center [367, 159] width 22 height 13
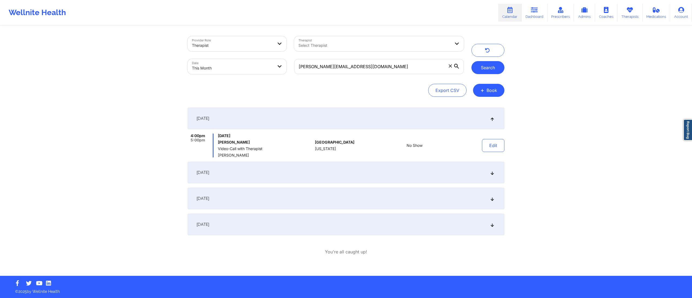
click at [478, 64] on button "Search" at bounding box center [487, 67] width 33 height 13
click at [493, 145] on button "Edit" at bounding box center [493, 145] width 22 height 13
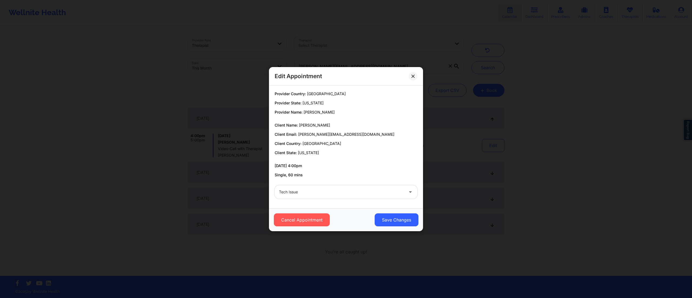
click at [401, 210] on div "Cancel Appointment Save Changes" at bounding box center [346, 219] width 154 height 23
click at [398, 218] on button "Save Changes" at bounding box center [396, 219] width 44 height 13
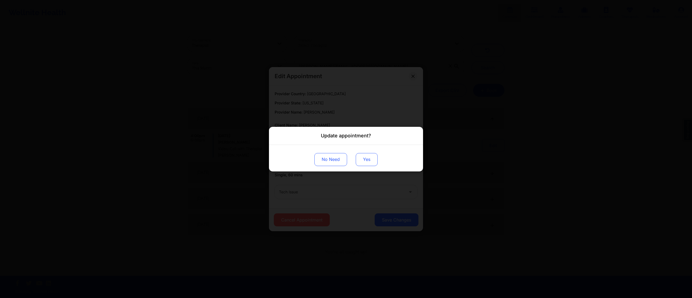
click at [368, 157] on button "Yes" at bounding box center [367, 159] width 22 height 13
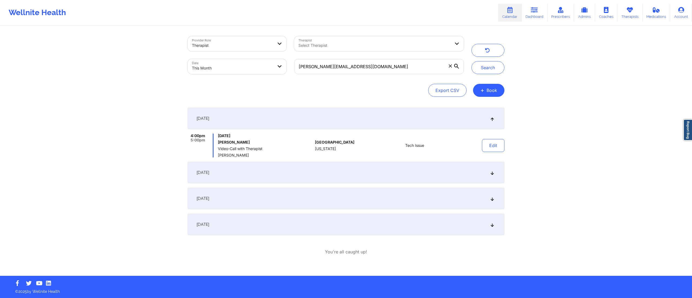
click at [320, 173] on div "September 14, 2025" at bounding box center [345, 173] width 317 height 22
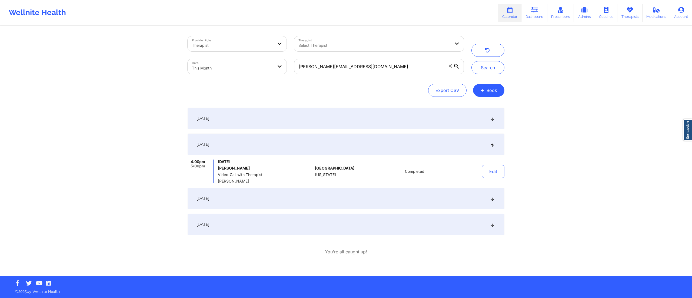
click at [320, 195] on div "September 21, 2025" at bounding box center [345, 198] width 317 height 22
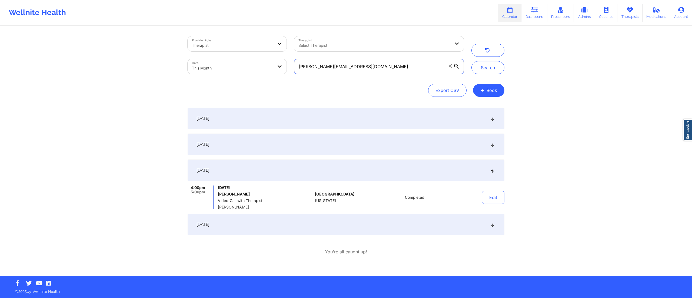
drag, startPoint x: 385, startPoint y: 68, endPoint x: 280, endPoint y: 65, distance: 104.6
click at [280, 65] on div "Provider Role Therapist Therapist Select Therapist Date This Month sandra.hewle…" at bounding box center [326, 54] width 284 height 45
paste input "collinsj642"
click at [300, 119] on div "September 7, 2025" at bounding box center [345, 119] width 317 height 22
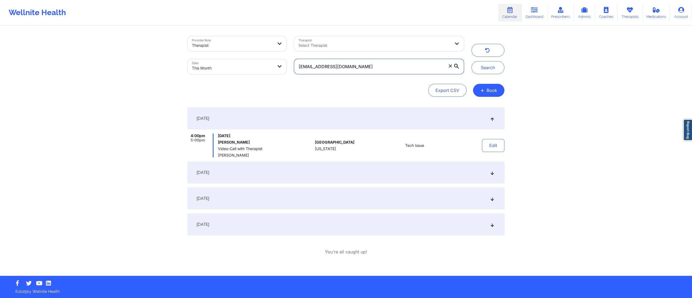
drag, startPoint x: 361, startPoint y: 66, endPoint x: 290, endPoint y: 69, distance: 71.6
click at [290, 69] on div "Provider Role Therapist Therapist Select Therapist Date This Month collinsj642@…" at bounding box center [326, 54] width 284 height 45
click at [480, 66] on button "Search" at bounding box center [487, 67] width 33 height 13
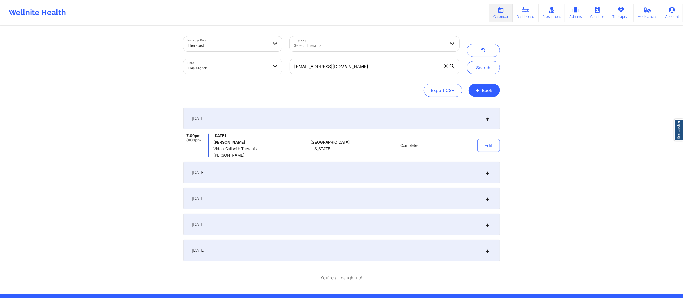
click at [316, 168] on div "September 7, 2025" at bounding box center [341, 173] width 317 height 22
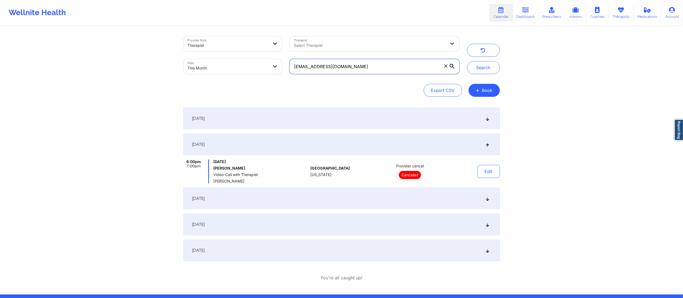
drag, startPoint x: 384, startPoint y: 59, endPoint x: 259, endPoint y: 73, distance: 125.6
click at [259, 73] on div "Provider Role Therapist Therapist Select Therapist Date This Month collinsj642@…" at bounding box center [322, 54] width 284 height 45
paste input "saakejason"
click at [479, 66] on button "Search" at bounding box center [483, 67] width 33 height 13
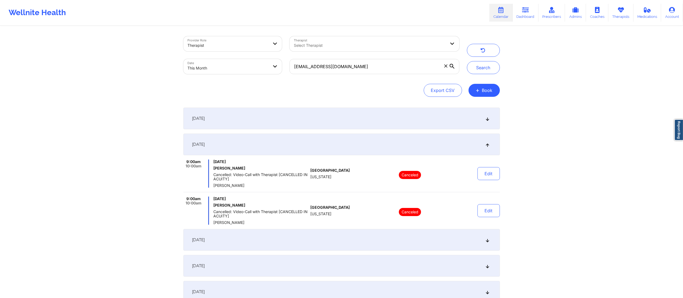
click at [319, 240] on div "September 8, 2025" at bounding box center [341, 240] width 317 height 22
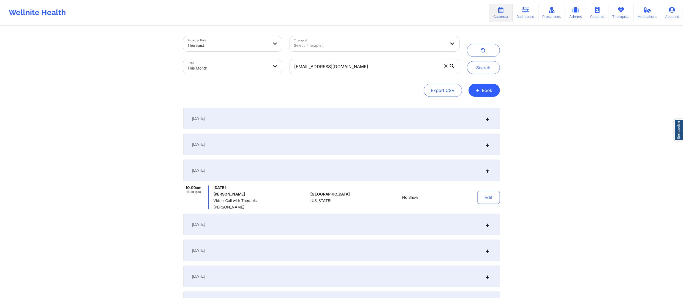
drag, startPoint x: 214, startPoint y: 207, endPoint x: 254, endPoint y: 209, distance: 40.3
click at [254, 209] on div "10:00am 11:00am Monday, September 8, 2025 Jason Saake Video-Call with Therapist…" at bounding box center [245, 197] width 125 height 24
copy span "Nicole Thweatt"
drag, startPoint x: 352, startPoint y: 69, endPoint x: 278, endPoint y: 69, distance: 74.0
click at [278, 69] on div "Provider Role Therapist Therapist Select Therapist Date This Month saakejason@g…" at bounding box center [322, 54] width 284 height 45
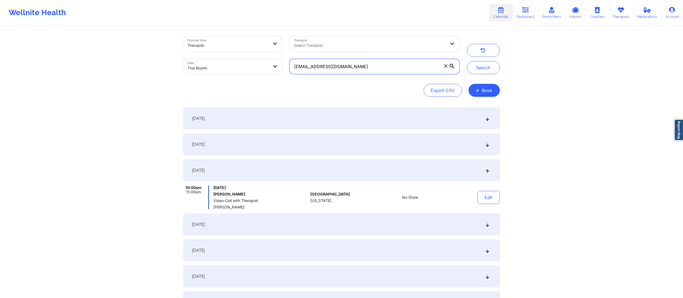
paste input "umm3ros389"
click at [489, 68] on button "Search" at bounding box center [483, 67] width 33 height 13
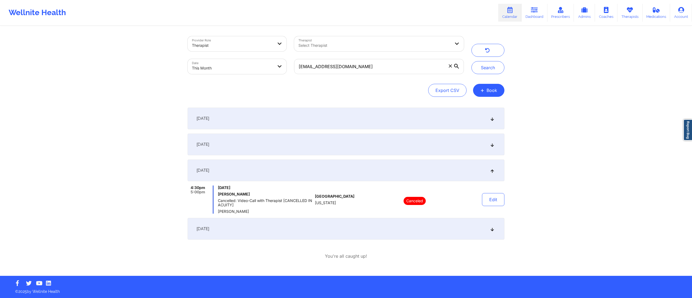
click at [310, 121] on div "September 5, 2025" at bounding box center [345, 119] width 317 height 22
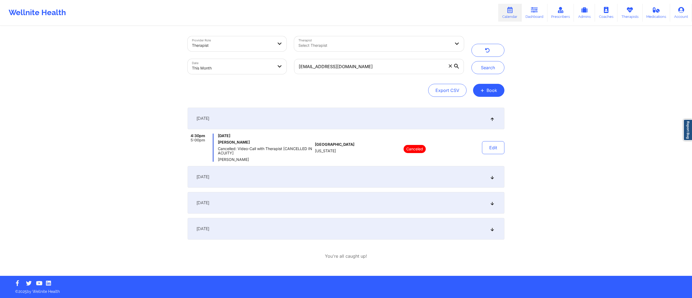
click at [311, 176] on div "September 12, 2025" at bounding box center [345, 177] width 317 height 22
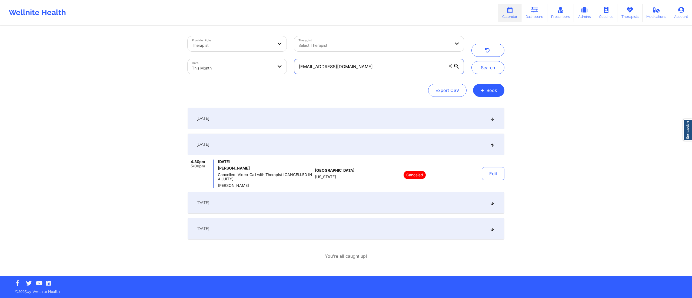
drag, startPoint x: 388, startPoint y: 66, endPoint x: 261, endPoint y: 71, distance: 127.1
click at [261, 71] on div "Provider Role Therapist Therapist Select Therapist Date This Month summ3ros389@…" at bounding box center [326, 54] width 284 height 45
paste input "yabsweld"
click at [488, 67] on button "Search" at bounding box center [487, 67] width 33 height 13
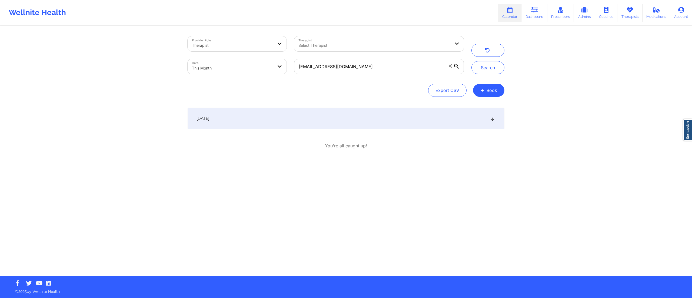
click at [377, 120] on div "September 4, 2025" at bounding box center [345, 119] width 317 height 22
drag, startPoint x: 364, startPoint y: 62, endPoint x: 273, endPoint y: 76, distance: 92.2
click at [273, 76] on div "Provider Role Therapist Therapist Select Therapist Date This Month yabsweld@gma…" at bounding box center [326, 54] width 284 height 45
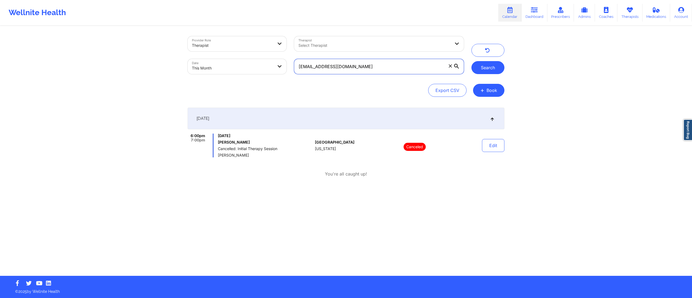
paste input "tiffanyroberts99@yahoo"
click at [491, 68] on button "Search" at bounding box center [487, 67] width 33 height 13
drag, startPoint x: 218, startPoint y: 153, endPoint x: 254, endPoint y: 155, distance: 36.2
click at [254, 155] on span "Oluwakemi Mitchell" at bounding box center [265, 155] width 95 height 4
drag, startPoint x: 368, startPoint y: 65, endPoint x: 285, endPoint y: 73, distance: 82.7
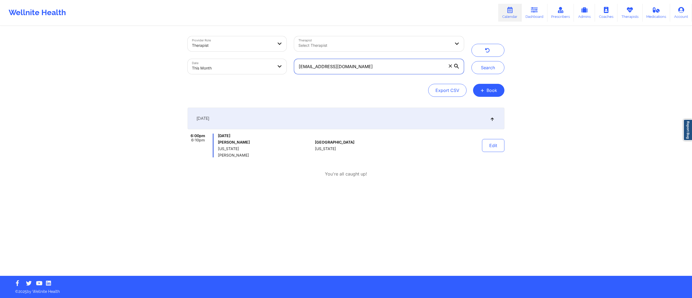
click at [285, 73] on div "Provider Role Therapist Therapist Select Therapist Date This Month tiffanyrober…" at bounding box center [326, 54] width 284 height 45
click at [490, 65] on button "Search" at bounding box center [487, 67] width 33 height 13
drag, startPoint x: 217, startPoint y: 155, endPoint x: 263, endPoint y: 155, distance: 46.2
click at [263, 155] on div "6:00pm 6:10pm Thursday, September 11, 2025 Tiffany Roberts Florida Oluwakemi Mi…" at bounding box center [249, 145] width 125 height 24
copy span "Oluwakemi Mitchell"
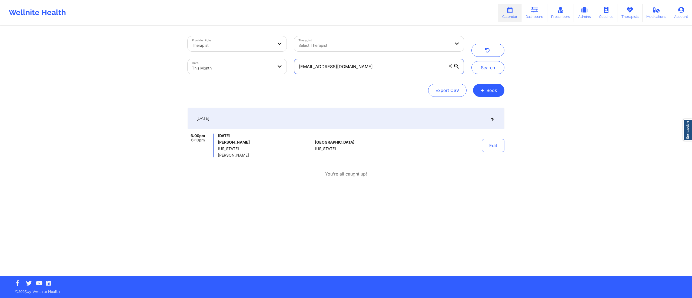
drag, startPoint x: 367, startPoint y: 64, endPoint x: 282, endPoint y: 68, distance: 84.9
click at [282, 68] on div "Provider Role Therapist Therapist Select Therapist Date This Month tiffanyrober…" at bounding box center [326, 54] width 284 height 45
paste input "sancrisabel@gmail"
click at [484, 67] on button "Search" at bounding box center [487, 67] width 33 height 13
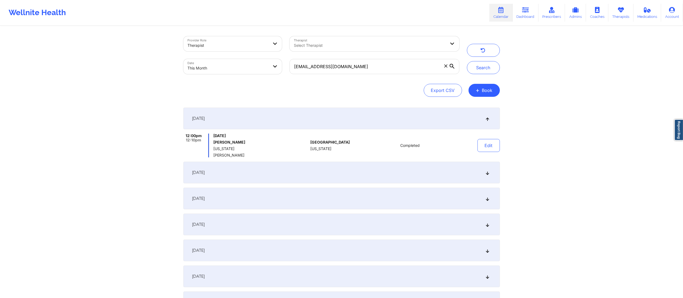
click at [334, 202] on div "September 10, 2025" at bounding box center [341, 198] width 317 height 22
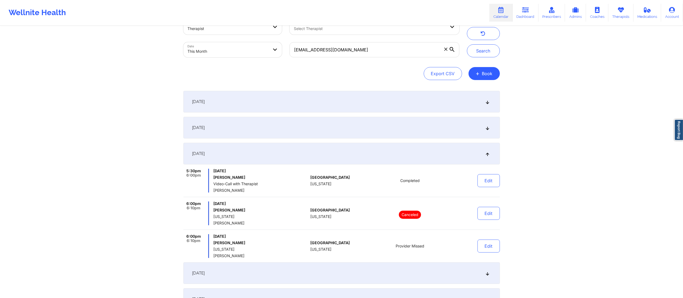
scroll to position [16, 0]
click at [485, 245] on button "Edit" at bounding box center [489, 246] width 22 height 13
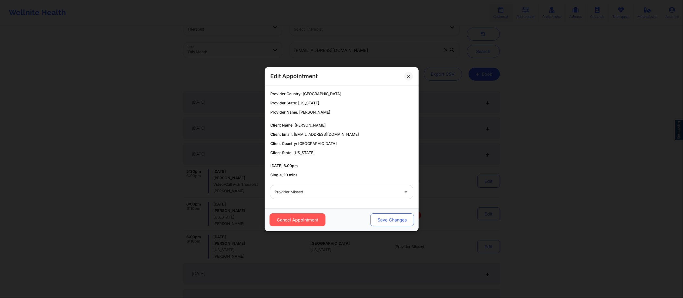
click at [388, 217] on button "Save Changes" at bounding box center [392, 219] width 44 height 13
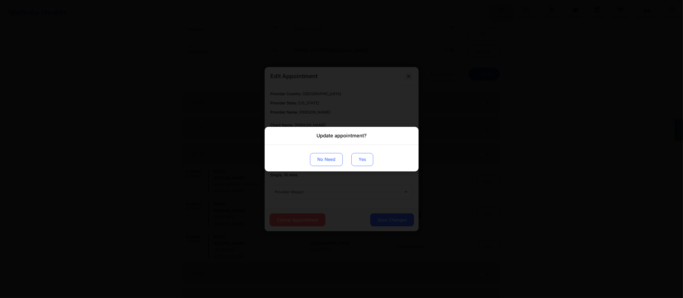
click at [354, 153] on button "Yes" at bounding box center [362, 159] width 22 height 13
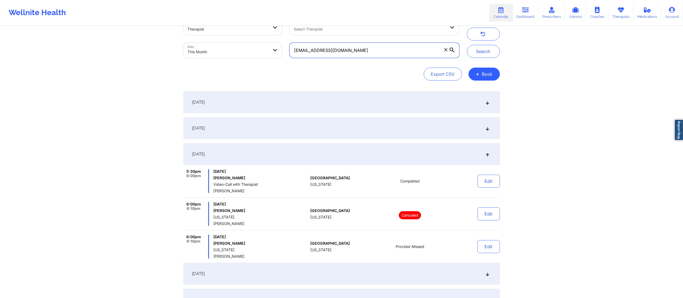
drag, startPoint x: 369, startPoint y: 49, endPoint x: 290, endPoint y: 53, distance: 79.5
click at [288, 52] on div "sancrisabel@gmail.com" at bounding box center [374, 50] width 177 height 23
paste input "2152199y"
click at [476, 53] on button "Search" at bounding box center [483, 51] width 33 height 13
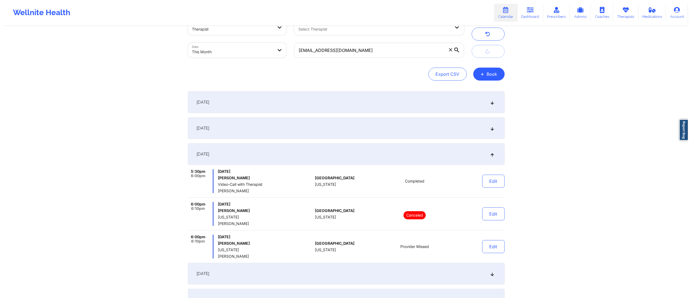
scroll to position [0, 0]
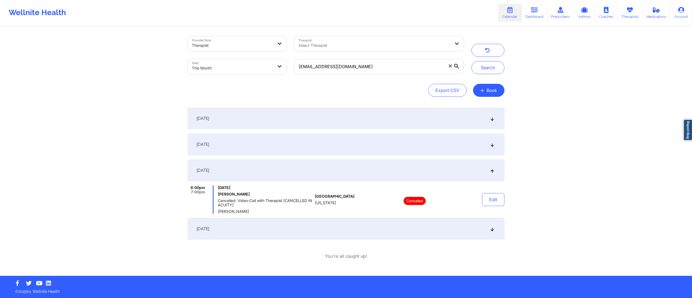
click at [343, 143] on div "September 9, 2025" at bounding box center [345, 144] width 317 height 22
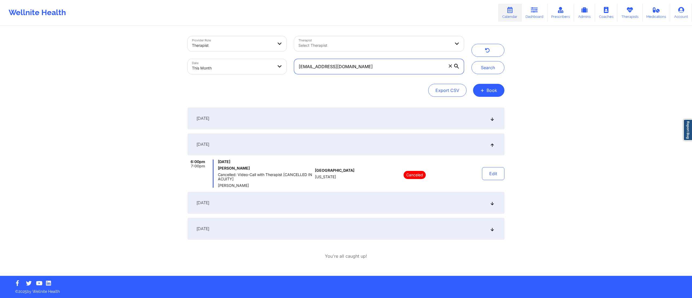
drag, startPoint x: 366, startPoint y: 59, endPoint x: 363, endPoint y: 62, distance: 3.3
click at [364, 60] on input "2152199yl@gmail.com" at bounding box center [379, 66] width 170 height 15
drag, startPoint x: 363, startPoint y: 62, endPoint x: 302, endPoint y: 68, distance: 60.8
click at [281, 73] on div "Provider Role Therapist Therapist Select Therapist Date This Month 2152199yl@gm…" at bounding box center [326, 54] width 284 height 45
paste input "k.najeeb.hasan"
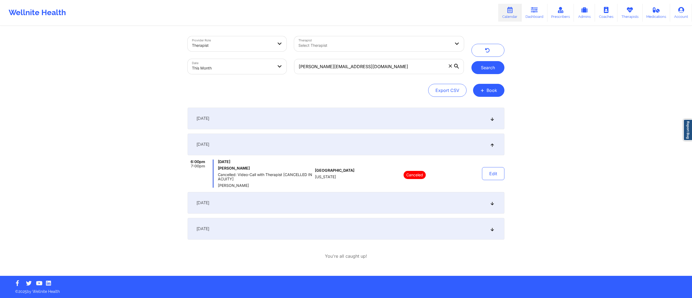
click at [485, 66] on button "Search" at bounding box center [487, 67] width 33 height 13
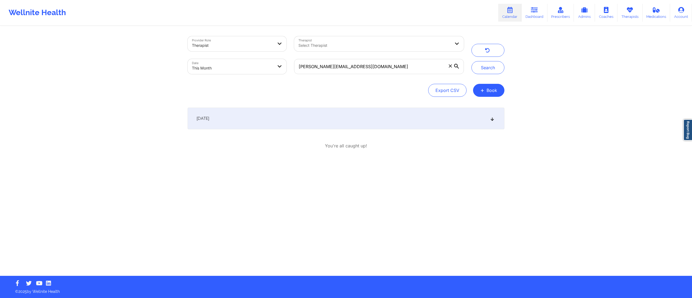
click at [365, 120] on div "September 9, 2025" at bounding box center [345, 119] width 317 height 22
drag, startPoint x: 378, startPoint y: 63, endPoint x: 257, endPoint y: 56, distance: 122.1
click at [257, 56] on div "Provider Role Therapist Therapist Select Therapist Date This Month k.najeeb.has…" at bounding box center [326, 54] width 284 height 45
paste input "2152199yl"
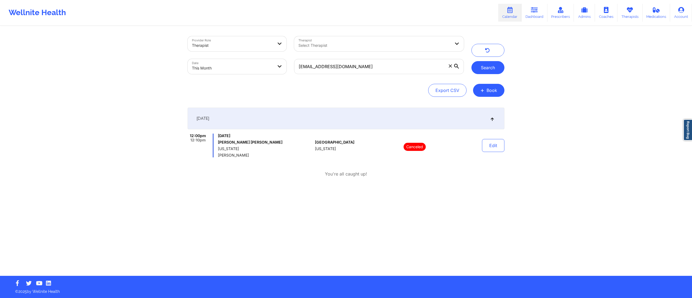
click at [498, 70] on button "Search" at bounding box center [487, 67] width 33 height 13
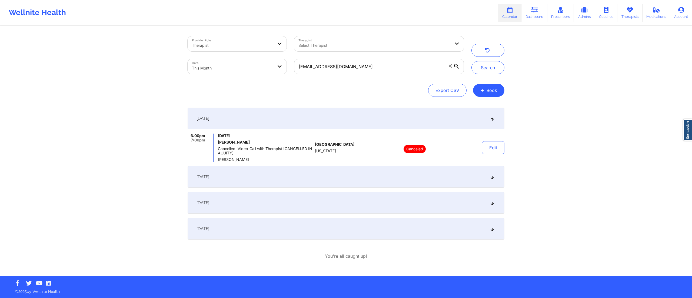
click at [347, 175] on div "September 9, 2025" at bounding box center [345, 177] width 317 height 22
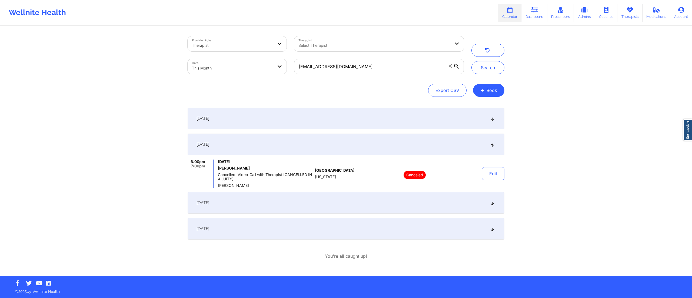
click at [331, 200] on div "September 16, 2025" at bounding box center [345, 203] width 317 height 22
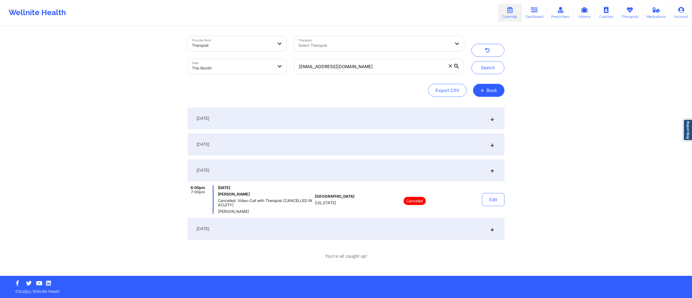
click at [329, 149] on div "September 9, 2025" at bounding box center [345, 144] width 317 height 22
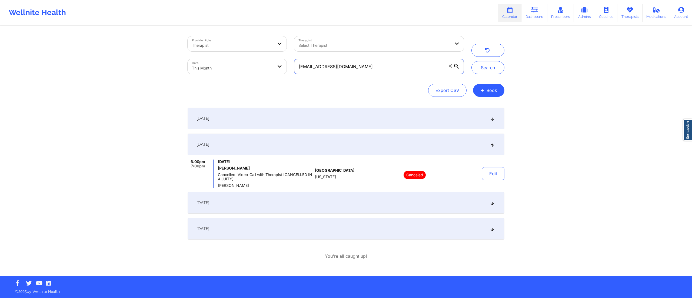
drag, startPoint x: 361, startPoint y: 68, endPoint x: 287, endPoint y: 72, distance: 74.4
click at [287, 72] on div "Provider Role Therapist Therapist Select Therapist Date This Month 2152199yl@gm…" at bounding box center [326, 54] width 284 height 45
paste input "shuyanwang0716"
click at [480, 71] on button "Search" at bounding box center [487, 67] width 33 height 13
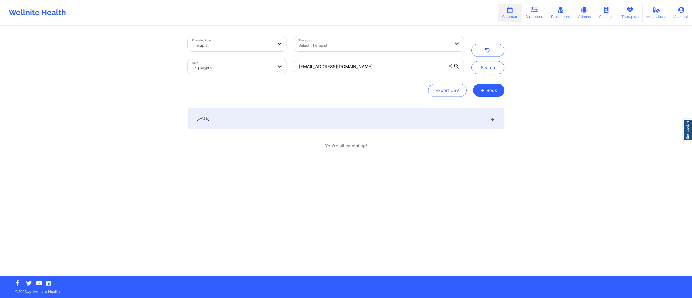
click at [331, 122] on div "September 1, 2025" at bounding box center [345, 119] width 317 height 22
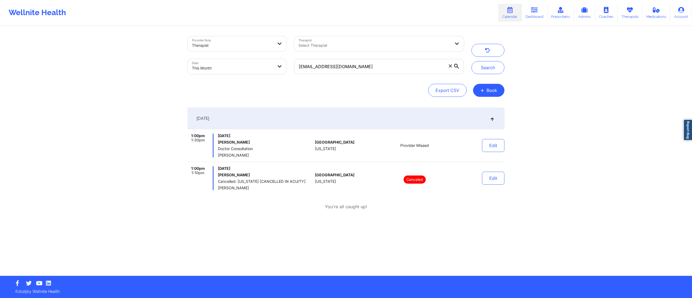
click at [328, 122] on div "September 1, 2025" at bounding box center [345, 119] width 317 height 22
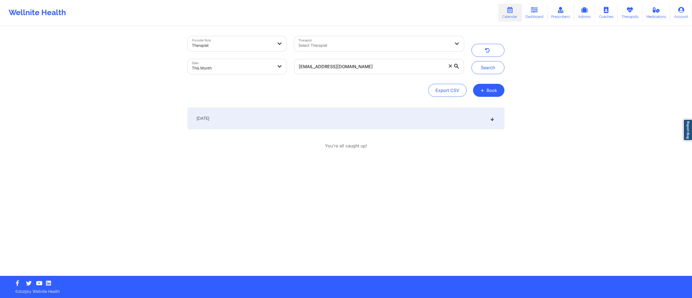
click at [350, 115] on div "September 1, 2025" at bounding box center [345, 119] width 317 height 22
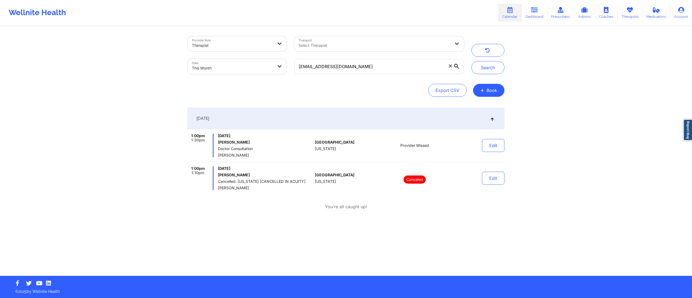
click at [350, 115] on div "September 1, 2025" at bounding box center [345, 119] width 317 height 22
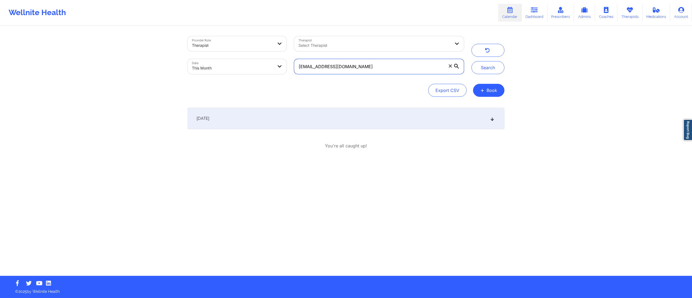
drag, startPoint x: 385, startPoint y: 68, endPoint x: 294, endPoint y: 68, distance: 90.8
click at [291, 68] on div "shuyanwang0716@gmail.com" at bounding box center [378, 66] width 177 height 23
paste input "alessandraplasa"
type input "alessandraplasa@gmail.com"
click at [495, 68] on button "Search" at bounding box center [487, 67] width 33 height 13
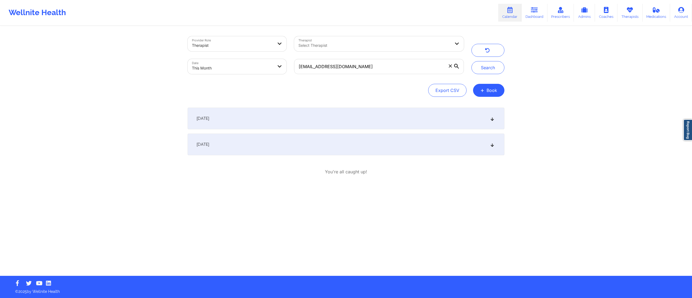
click at [286, 143] on div "September 11, 2025" at bounding box center [345, 144] width 317 height 22
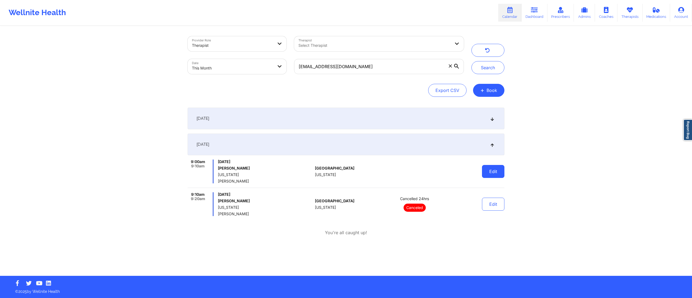
click at [491, 167] on button "Edit" at bounding box center [493, 171] width 22 height 13
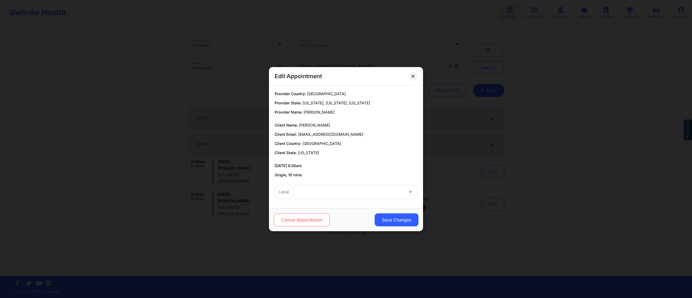
click at [291, 219] on button "Cancel Appointment" at bounding box center [302, 219] width 56 height 13
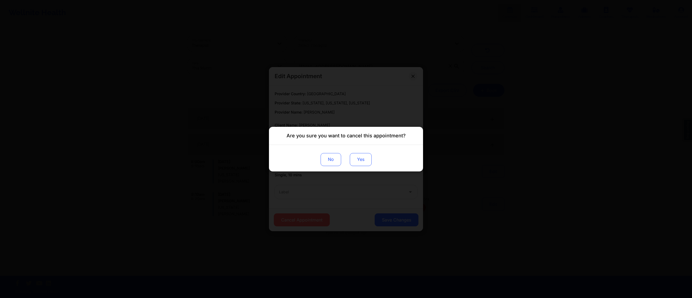
click at [360, 154] on button "Yes" at bounding box center [361, 159] width 22 height 13
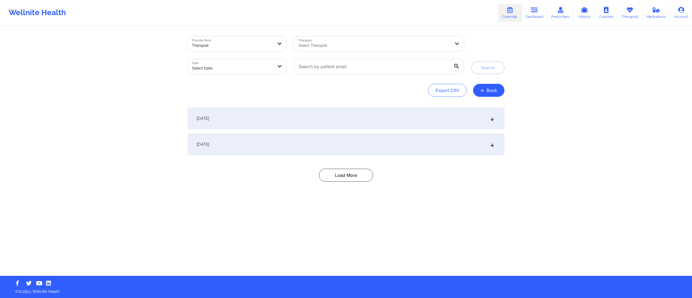
select select "2025-8"
select select "2025-9"
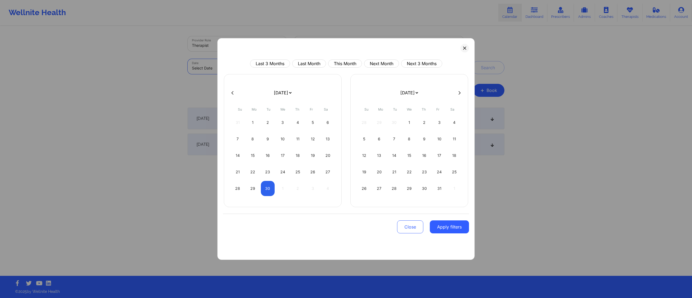
click at [237, 69] on body "Wellnite Health Calendar Dashboard Prescribers Admins Coaches Therapists Medica…" at bounding box center [346, 149] width 692 height 298
click at [340, 58] on div "Last 3 Months Last Month This Month Next Month Next 3 Months January 2019 Febru…" at bounding box center [345, 149] width 257 height 222
click at [341, 62] on button "This Month" at bounding box center [345, 63] width 34 height 8
select select "2025-8"
select select "2025-9"
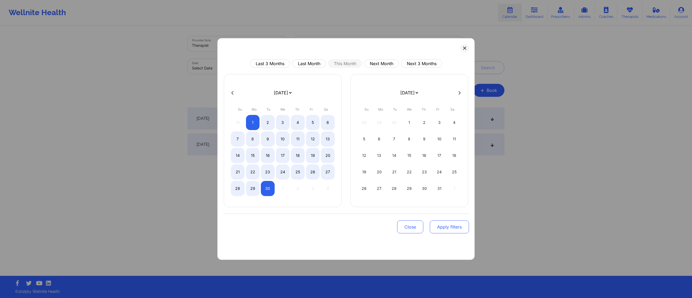
click at [448, 227] on button "Apply filters" at bounding box center [449, 226] width 39 height 13
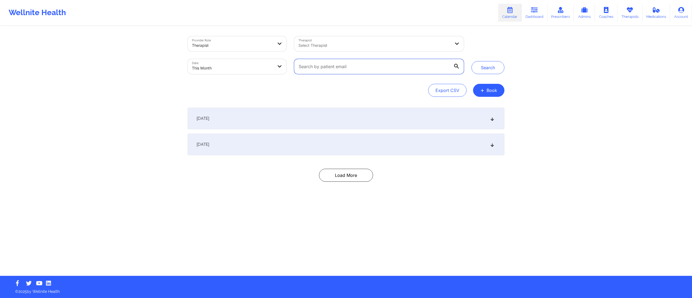
click at [388, 70] on input "text" at bounding box center [379, 66] width 170 height 15
paste input "alessandraplasa@gmail.com"
click at [482, 69] on button "Search" at bounding box center [487, 67] width 33 height 13
click at [320, 149] on div "September 11, 2025" at bounding box center [345, 144] width 317 height 22
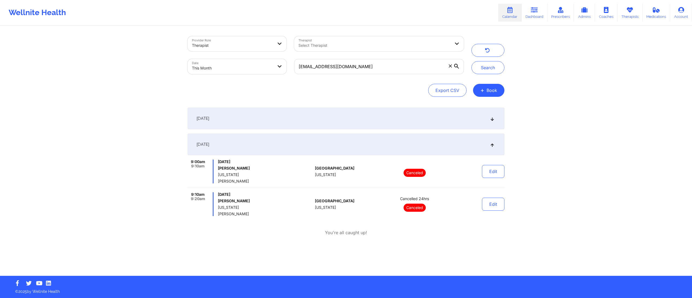
click at [425, 140] on div "September 11, 2025" at bounding box center [345, 144] width 317 height 22
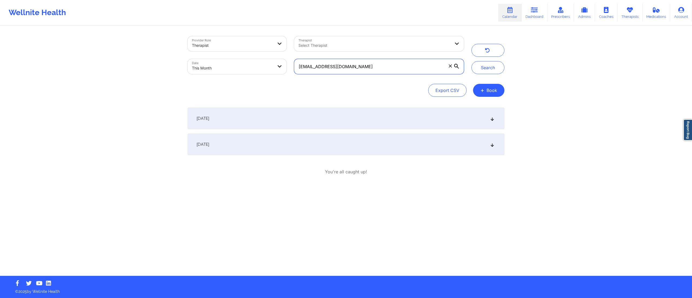
drag, startPoint x: 371, startPoint y: 64, endPoint x: 290, endPoint y: 70, distance: 81.3
click at [290, 70] on div "alessandraplasa@gmail.com" at bounding box center [378, 66] width 177 height 23
paste input "goodetaelor017"
click at [488, 66] on button "Search" at bounding box center [487, 67] width 33 height 13
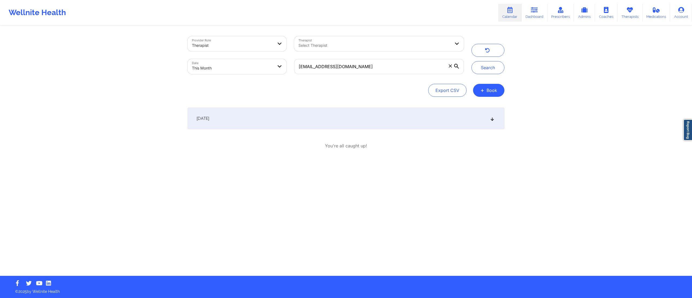
click at [361, 125] on div "September 8, 2025" at bounding box center [345, 119] width 317 height 22
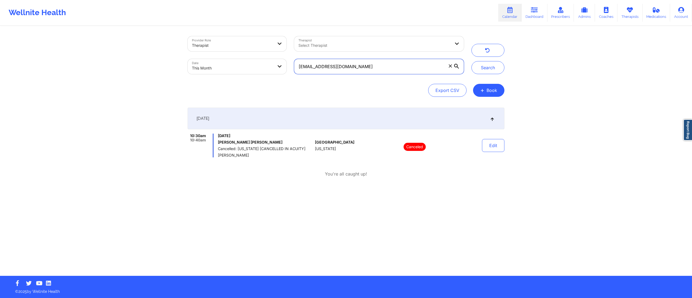
drag, startPoint x: 386, startPoint y: 72, endPoint x: 272, endPoint y: 72, distance: 114.0
click at [272, 72] on div "Provider Role Therapist Therapist Select Therapist Date This Month goodetaelor0…" at bounding box center [326, 54] width 284 height 45
paste input "thelma.tv"
click at [502, 68] on button "Search" at bounding box center [487, 67] width 33 height 13
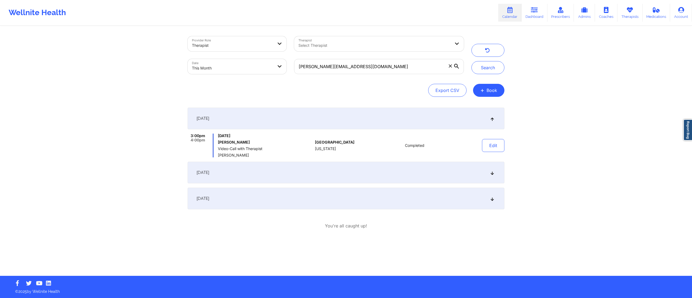
drag, startPoint x: 343, startPoint y: 170, endPoint x: 351, endPoint y: 187, distance: 19.5
click at [343, 170] on div "September 11, 2025" at bounding box center [345, 173] width 317 height 22
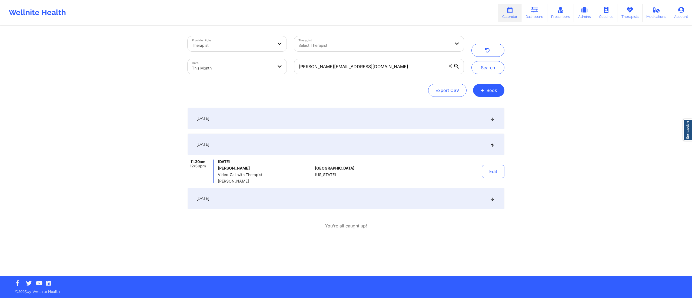
click at [376, 204] on div "September 25, 2025" at bounding box center [345, 198] width 317 height 22
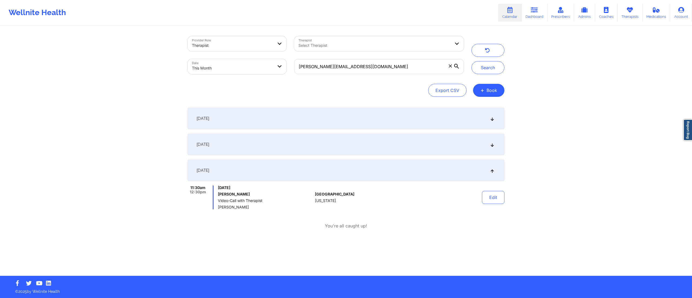
click at [370, 141] on div "September 11, 2025" at bounding box center [345, 144] width 317 height 22
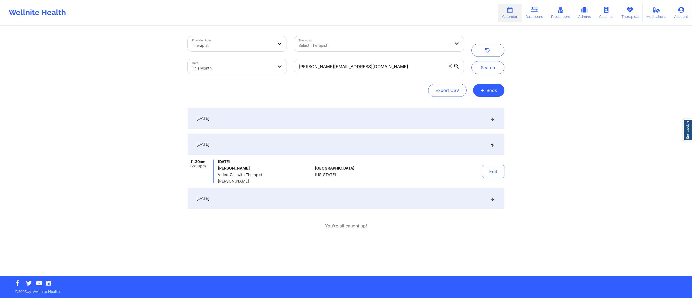
click at [364, 199] on div "September 25, 2025" at bounding box center [345, 198] width 317 height 22
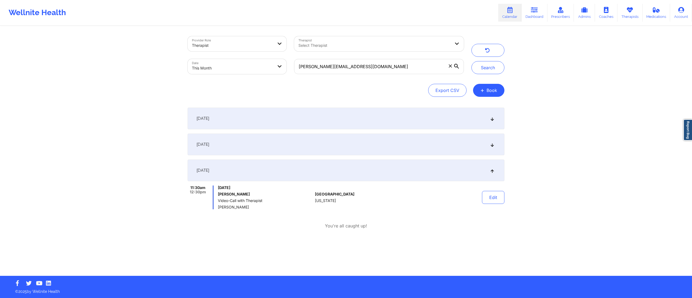
click at [371, 144] on div "September 11, 2025" at bounding box center [345, 144] width 317 height 22
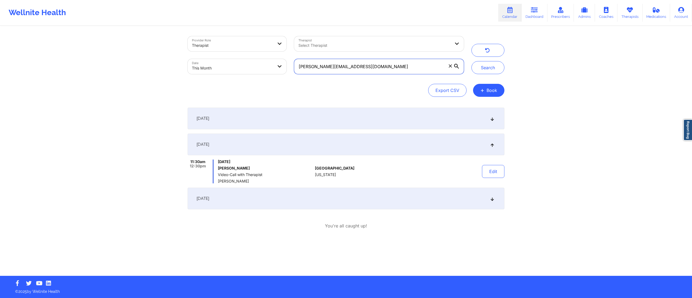
drag, startPoint x: 364, startPoint y: 59, endPoint x: 291, endPoint y: 69, distance: 73.6
click at [291, 69] on div "thelma.tv7@gmail.com" at bounding box center [378, 66] width 177 height 23
paste input "harrisonfordfocusgroupe"
click at [491, 64] on button "Search" at bounding box center [487, 67] width 33 height 13
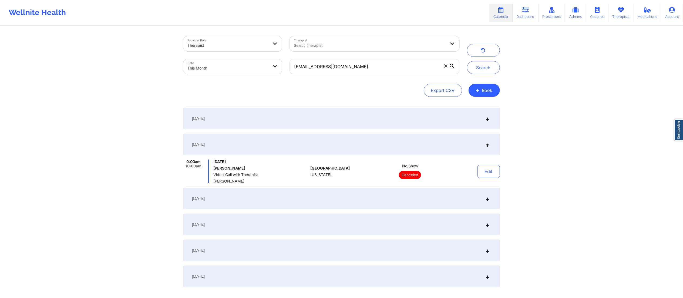
drag, startPoint x: 414, startPoint y: 197, endPoint x: 412, endPoint y: 193, distance: 4.6
click at [413, 197] on div "September 16, 2025" at bounding box center [341, 198] width 317 height 22
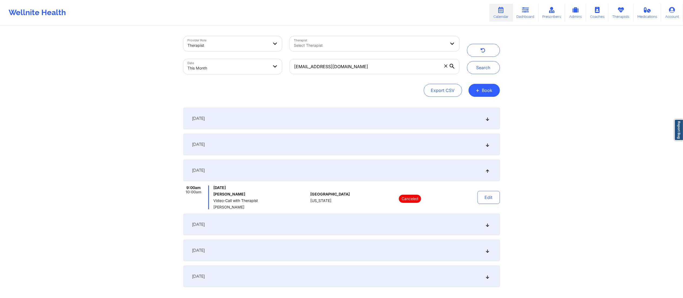
click at [359, 145] on div "September 10, 2025" at bounding box center [341, 144] width 317 height 22
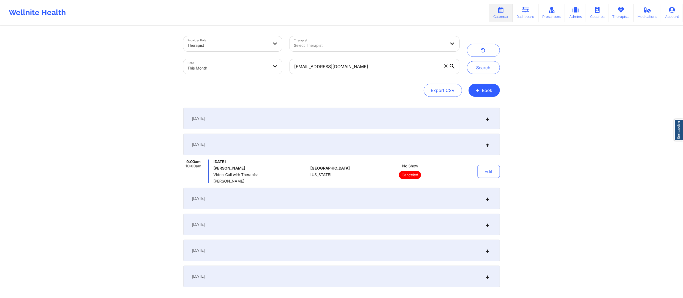
click at [426, 119] on div "September 9, 2025" at bounding box center [341, 119] width 317 height 22
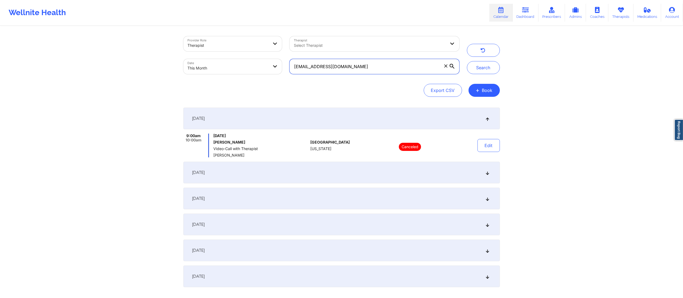
drag, startPoint x: 375, startPoint y: 69, endPoint x: 287, endPoint y: 76, distance: 87.9
click at [287, 76] on div "harrisonfordfocusgroupe@gmail.com" at bounding box center [374, 66] width 177 height 23
paste input "dabears52288@icloud"
click at [488, 68] on button "Search" at bounding box center [483, 67] width 33 height 13
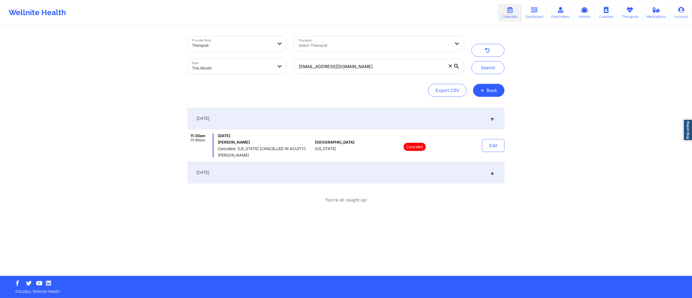
click at [357, 175] on div "September 15, 2025" at bounding box center [345, 173] width 317 height 22
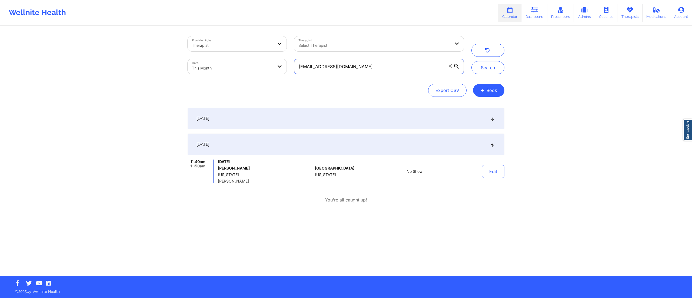
drag, startPoint x: 369, startPoint y: 71, endPoint x: 293, endPoint y: 66, distance: 75.5
click at [294, 66] on input "dabears52288@icloud.com" at bounding box center [379, 66] width 170 height 15
paste input "lucasdesouzaa005@gmail"
click at [485, 65] on button "Search" at bounding box center [487, 67] width 33 height 13
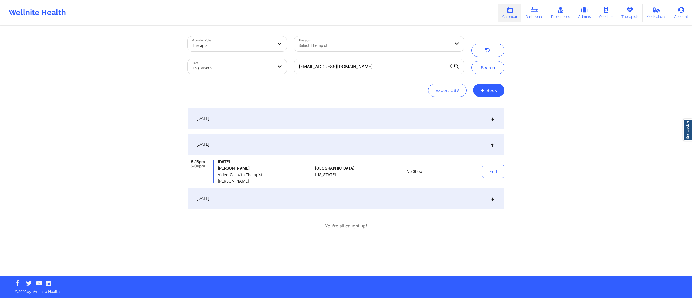
click at [373, 121] on div "September 11, 2025" at bounding box center [345, 119] width 317 height 22
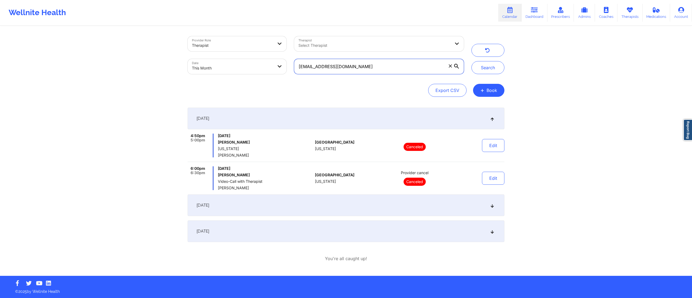
drag, startPoint x: 389, startPoint y: 66, endPoint x: 266, endPoint y: 69, distance: 123.2
click at [266, 69] on div "Provider Role Therapist Therapist Select Therapist Date This Month lucasdesouza…" at bounding box center [326, 54] width 284 height 45
paste input "rebeccatpratt"
drag, startPoint x: 501, startPoint y: 63, endPoint x: 498, endPoint y: 65, distance: 2.9
click at [500, 63] on button "Search" at bounding box center [487, 67] width 33 height 13
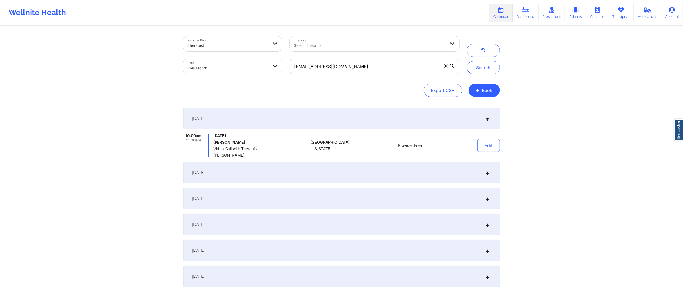
click at [357, 176] on div "September 5, 2025" at bounding box center [341, 173] width 317 height 22
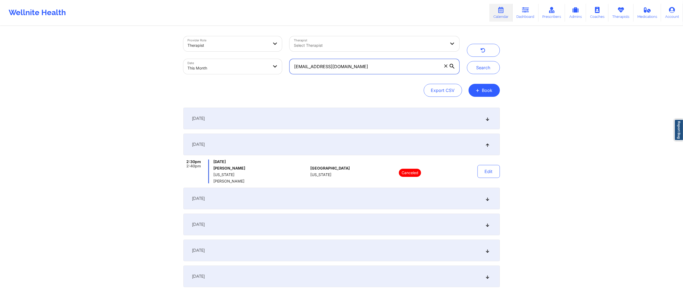
drag, startPoint x: 354, startPoint y: 67, endPoint x: 248, endPoint y: 65, distance: 106.2
click at [250, 64] on div "Provider Role Therapist Therapist Select Therapist Date This Month rebeccatprat…" at bounding box center [322, 54] width 284 height 45
paste input "tabithaw65"
drag, startPoint x: 481, startPoint y: 68, endPoint x: 413, endPoint y: 50, distance: 70.5
click at [481, 68] on button "Search" at bounding box center [483, 67] width 33 height 13
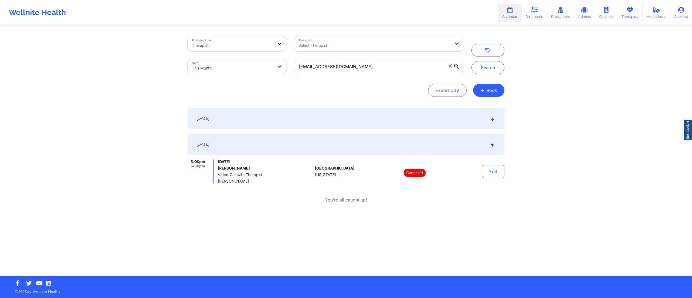
click at [327, 121] on div "September 4, 2025" at bounding box center [345, 119] width 317 height 22
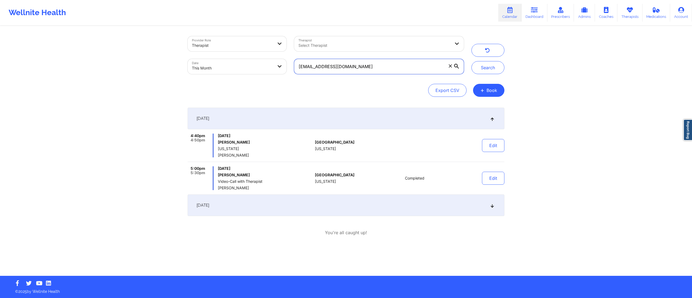
drag, startPoint x: 372, startPoint y: 68, endPoint x: 294, endPoint y: 68, distance: 77.8
click at [294, 68] on input "tabithaw65@gmail.com" at bounding box center [379, 66] width 170 height 15
paste input "prettigenii22"
click at [493, 70] on button "Search" at bounding box center [487, 67] width 33 height 13
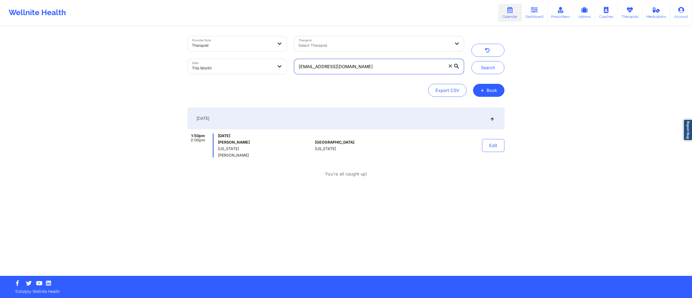
drag, startPoint x: 357, startPoint y: 65, endPoint x: 277, endPoint y: 70, distance: 79.6
click at [277, 70] on div "Provider Role Therapist Therapist Select Therapist Date This Month prettigenii2…" at bounding box center [326, 54] width 284 height 45
paste input "sh0wb0at.w3ld3r@yahoo"
click at [484, 72] on button "Search" at bounding box center [487, 67] width 33 height 13
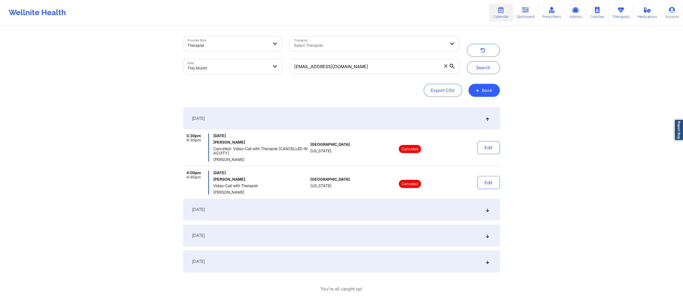
click at [384, 206] on div "September 3, 2025" at bounding box center [341, 210] width 317 height 22
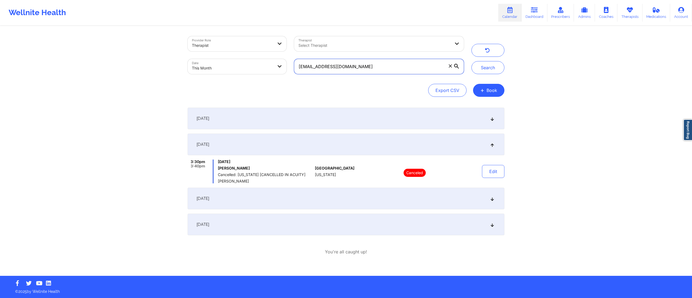
drag, startPoint x: 363, startPoint y: 64, endPoint x: 294, endPoint y: 65, distance: 68.9
click at [294, 65] on input "sh0wb0at.w3ld3r@yahoo.com" at bounding box center [379, 66] width 170 height 15
paste input "ebastian.mckinnon@aol"
click at [484, 64] on button "Search" at bounding box center [487, 67] width 33 height 13
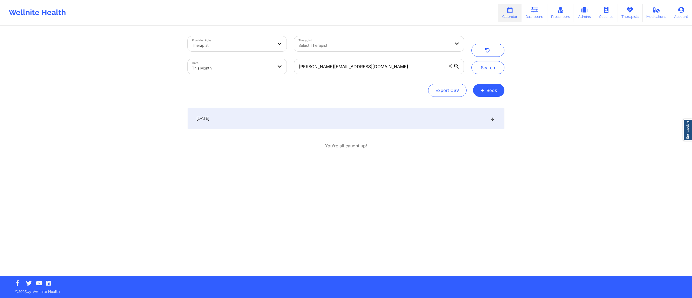
click at [367, 120] on div "September 4, 2025" at bounding box center [345, 119] width 317 height 22
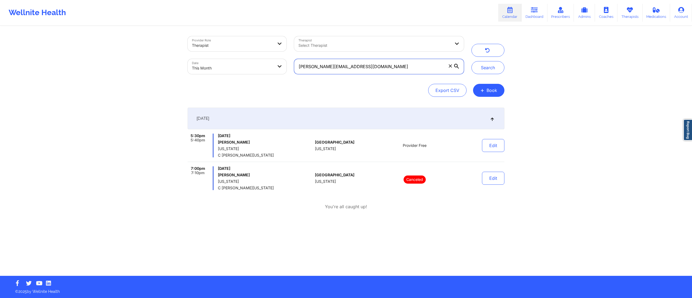
drag, startPoint x: 382, startPoint y: 66, endPoint x: 292, endPoint y: 72, distance: 89.6
click at [294, 72] on label "sebastian.mckinnon@aol.com" at bounding box center [379, 66] width 170 height 15
paste input "ancrisabel@gmai"
click at [482, 64] on button "Search" at bounding box center [487, 67] width 33 height 13
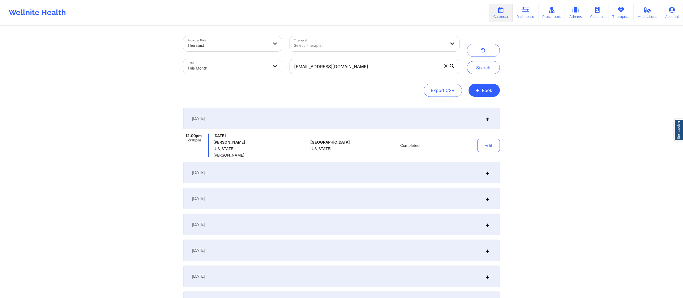
click at [281, 244] on div "September 12, 2025" at bounding box center [341, 250] width 317 height 22
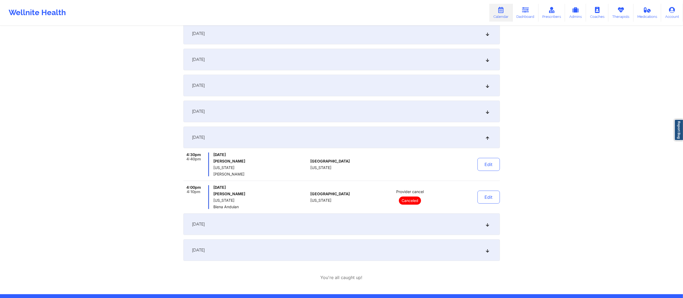
scroll to position [87, 0]
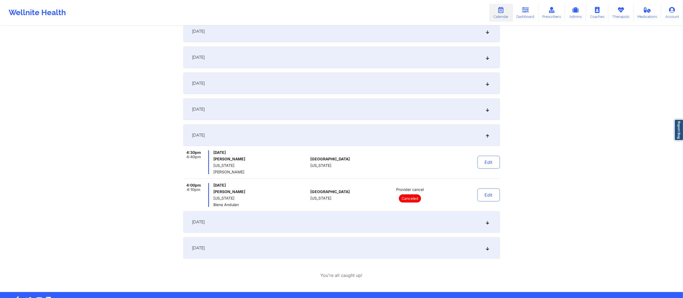
click at [306, 131] on div "September 12, 2025" at bounding box center [341, 135] width 317 height 22
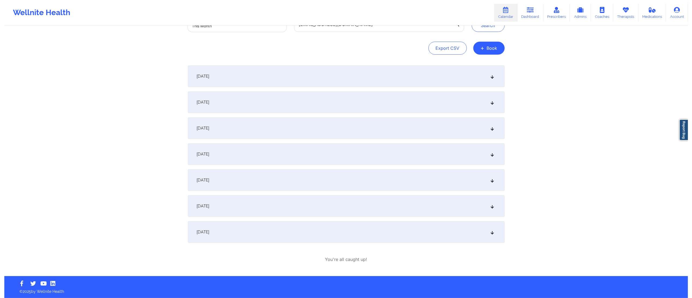
scroll to position [0, 0]
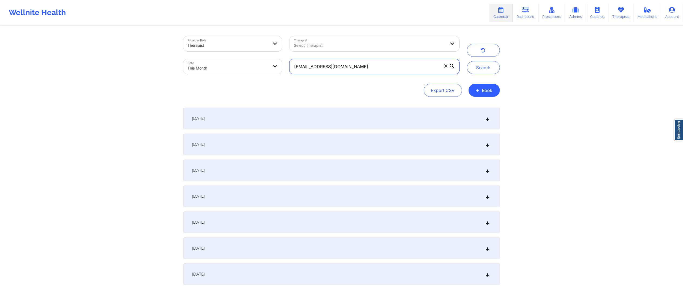
drag, startPoint x: 313, startPoint y: 74, endPoint x: 260, endPoint y: 70, distance: 52.9
click at [260, 70] on div "Provider Role Therapist Therapist Select Therapist Date This Month sancrisabel@…" at bounding box center [322, 54] width 284 height 45
paste input "millerkn@live"
type input "millerkn@live.com"
click at [473, 69] on button "Search" at bounding box center [483, 67] width 33 height 13
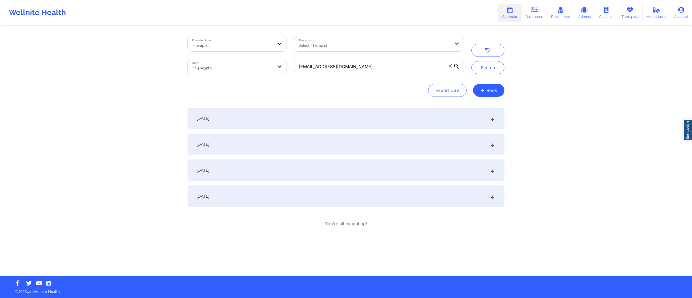
click at [268, 113] on div "September 3, 2025" at bounding box center [345, 119] width 317 height 22
